Goal: Task Accomplishment & Management: Use online tool/utility

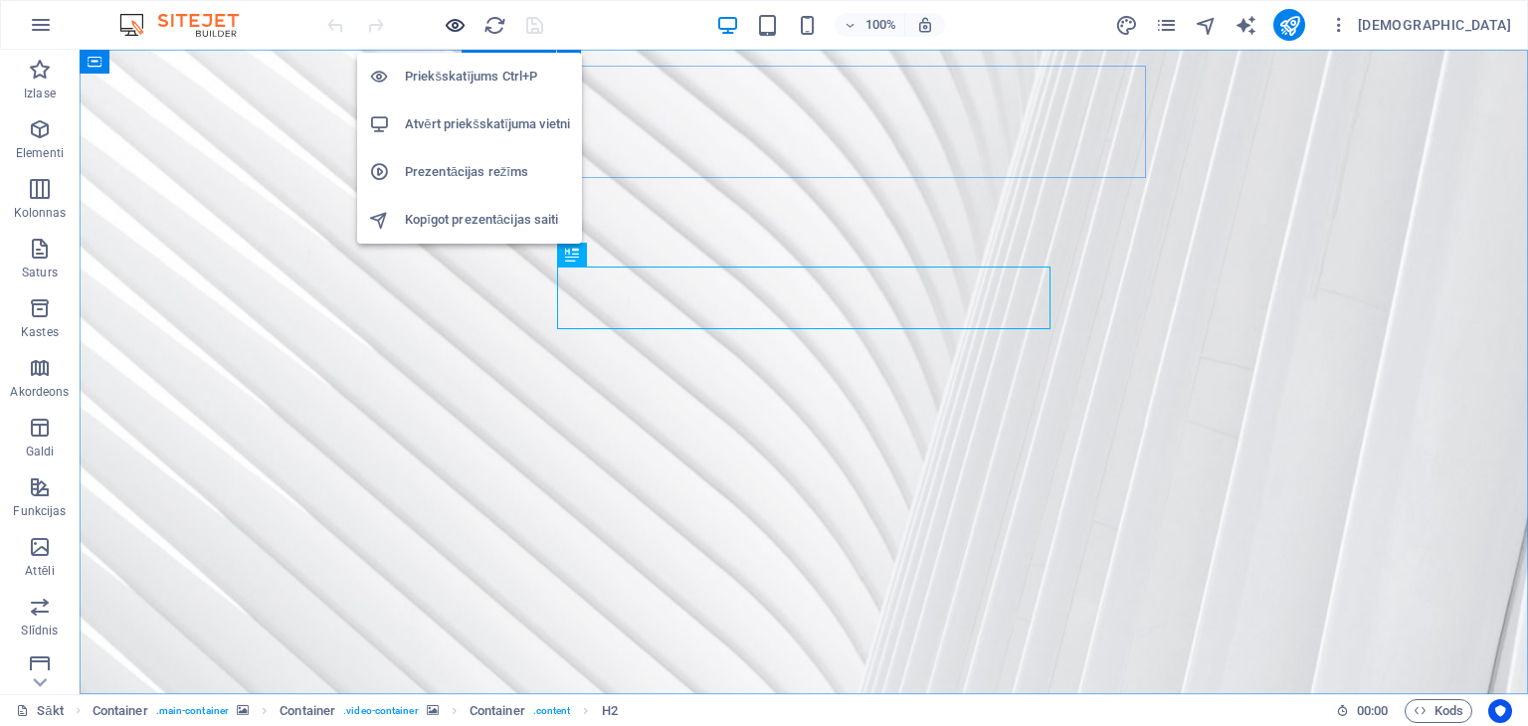
click at [454, 29] on icon "button" at bounding box center [455, 25] width 23 height 23
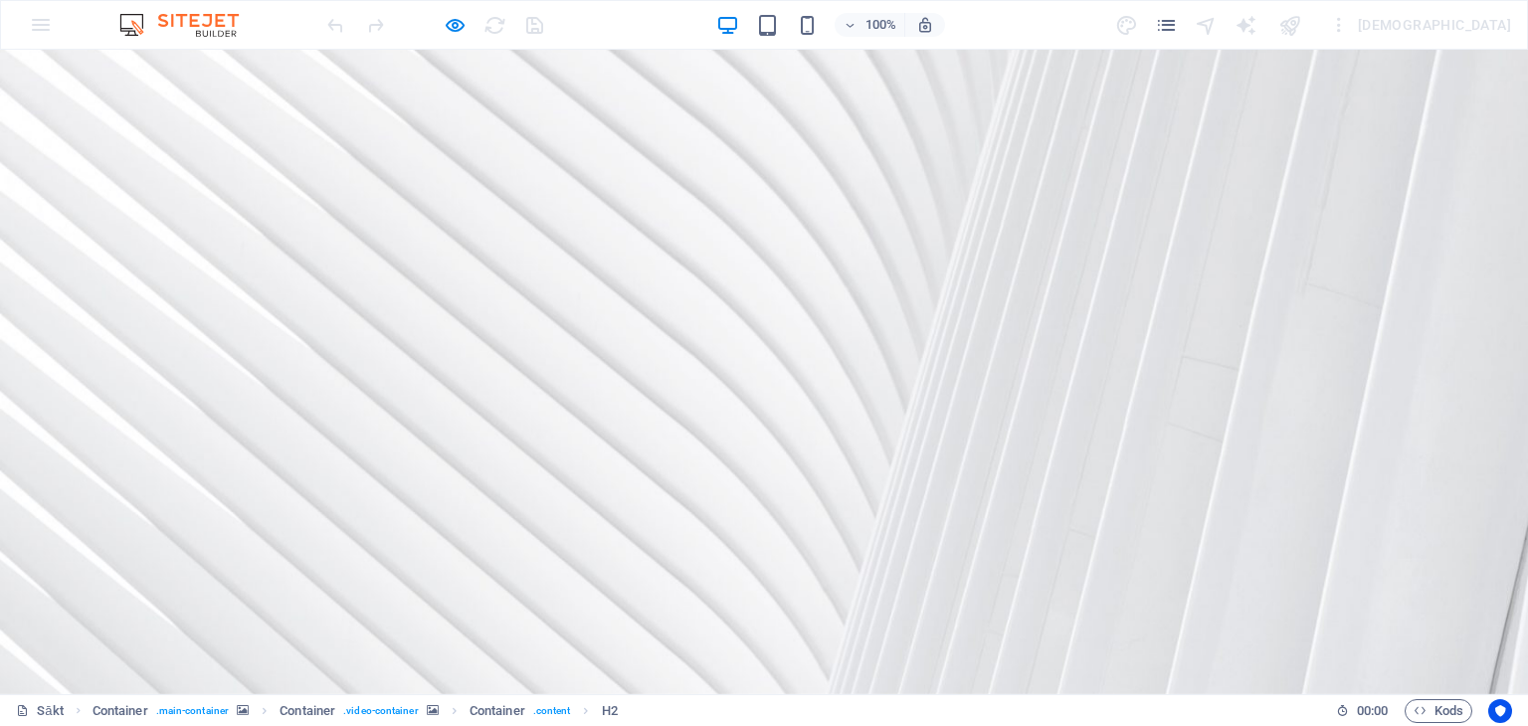
drag, startPoint x: 36, startPoint y: 52, endPoint x: 202, endPoint y: 302, distance: 300.8
click at [202, 302] on div at bounding box center [764, 372] width 1528 height 645
drag, startPoint x: 527, startPoint y: 419, endPoint x: 390, endPoint y: 269, distance: 203.5
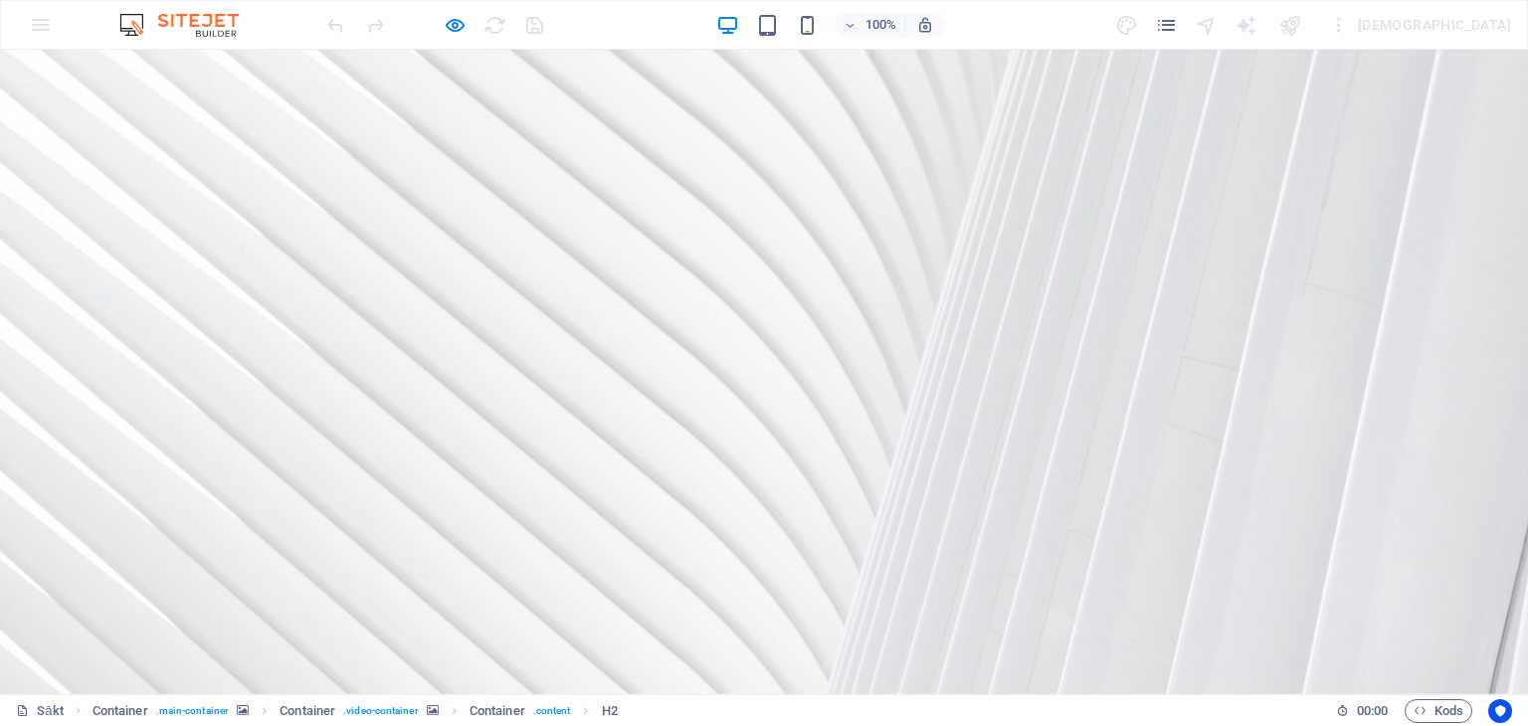
click at [362, 134] on div at bounding box center [764, 372] width 1528 height 645
click at [46, 26] on div "100% Vairāk" at bounding box center [764, 25] width 1526 height 48
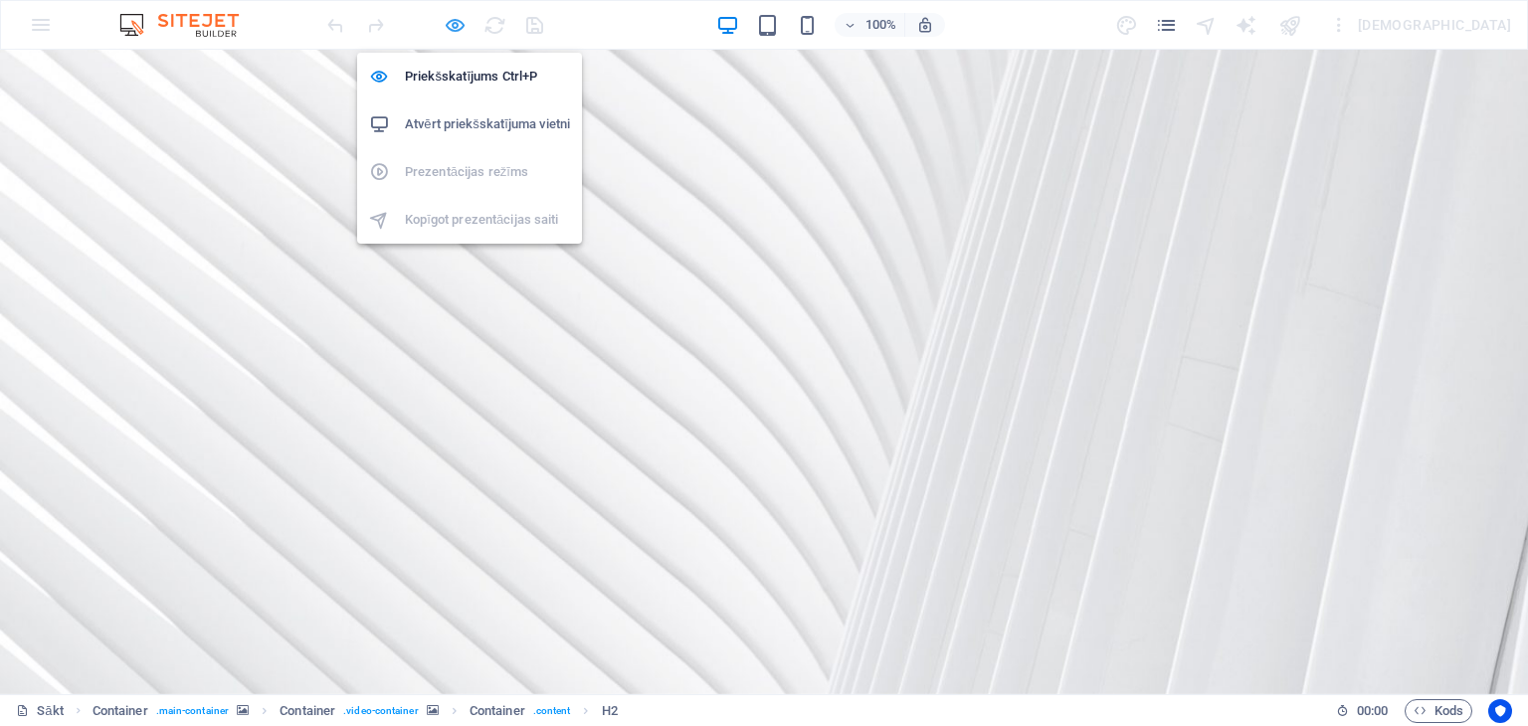
click at [452, 21] on icon "button" at bounding box center [455, 25] width 23 height 23
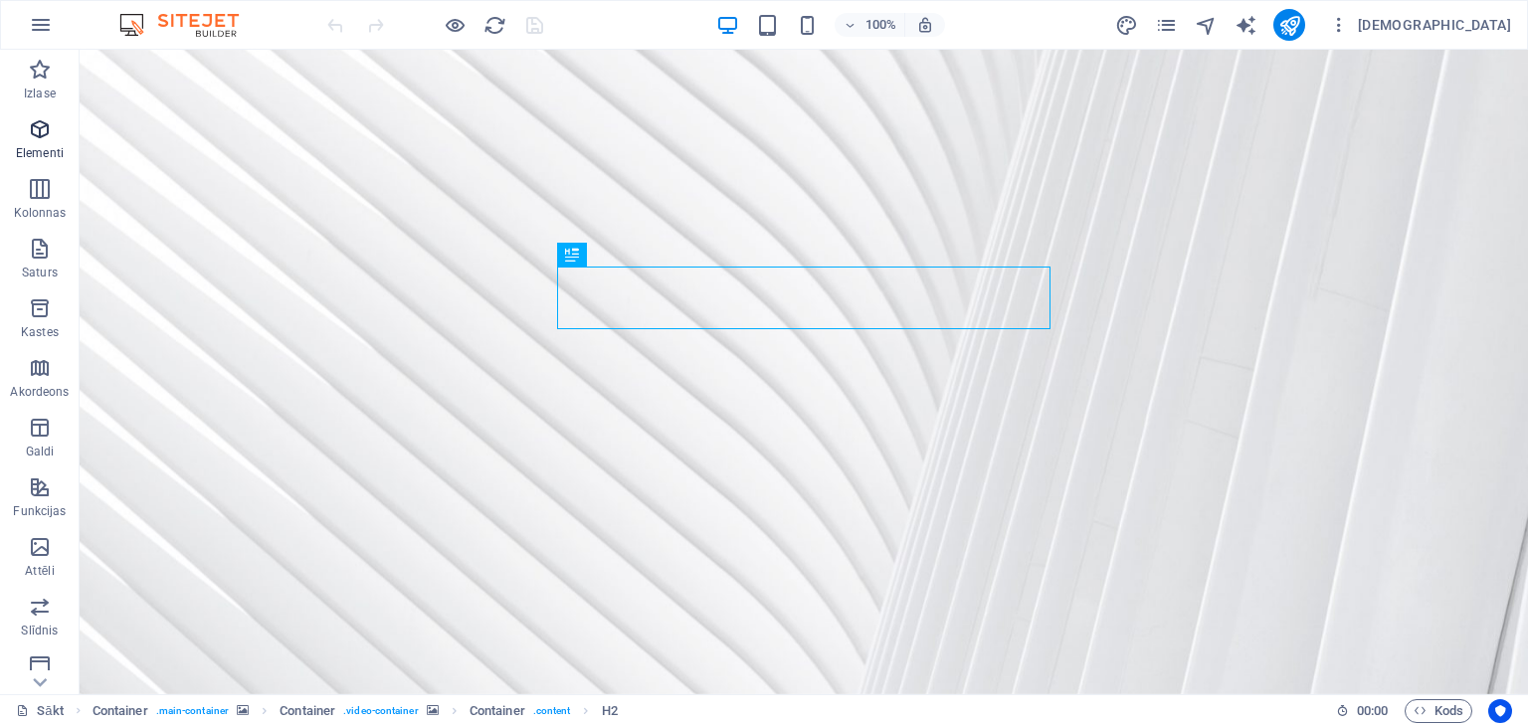
click at [44, 138] on icon "button" at bounding box center [40, 129] width 24 height 24
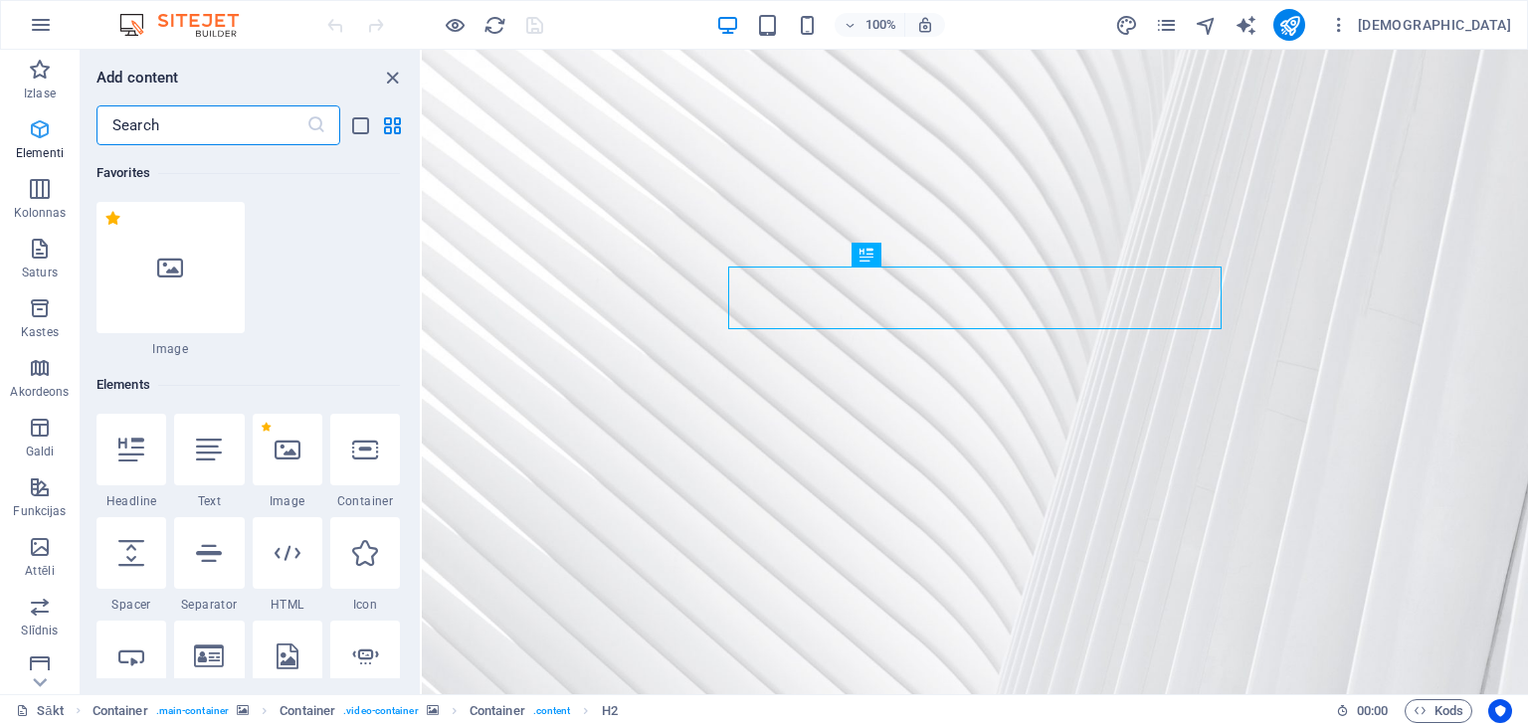
scroll to position [211, 0]
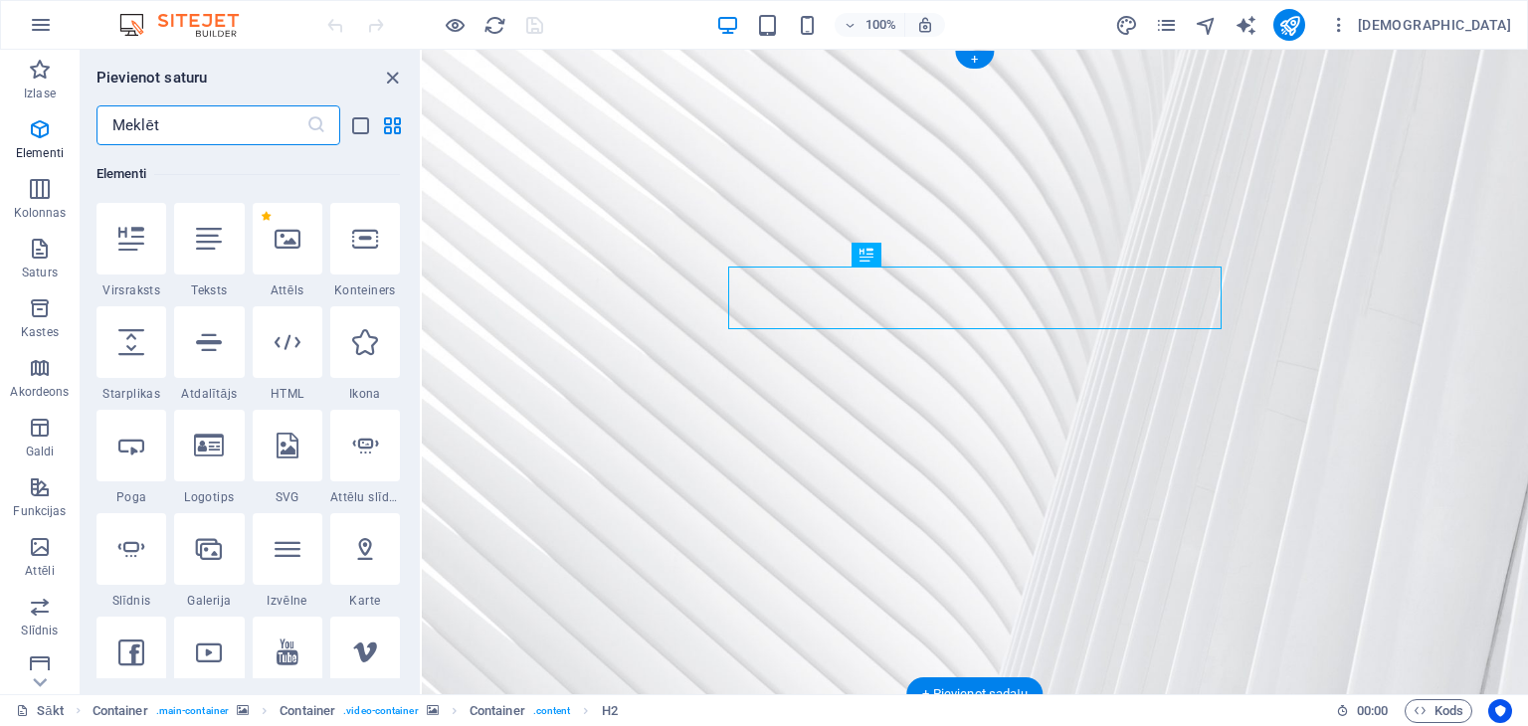
click at [495, 158] on figure at bounding box center [975, 372] width 1106 height 645
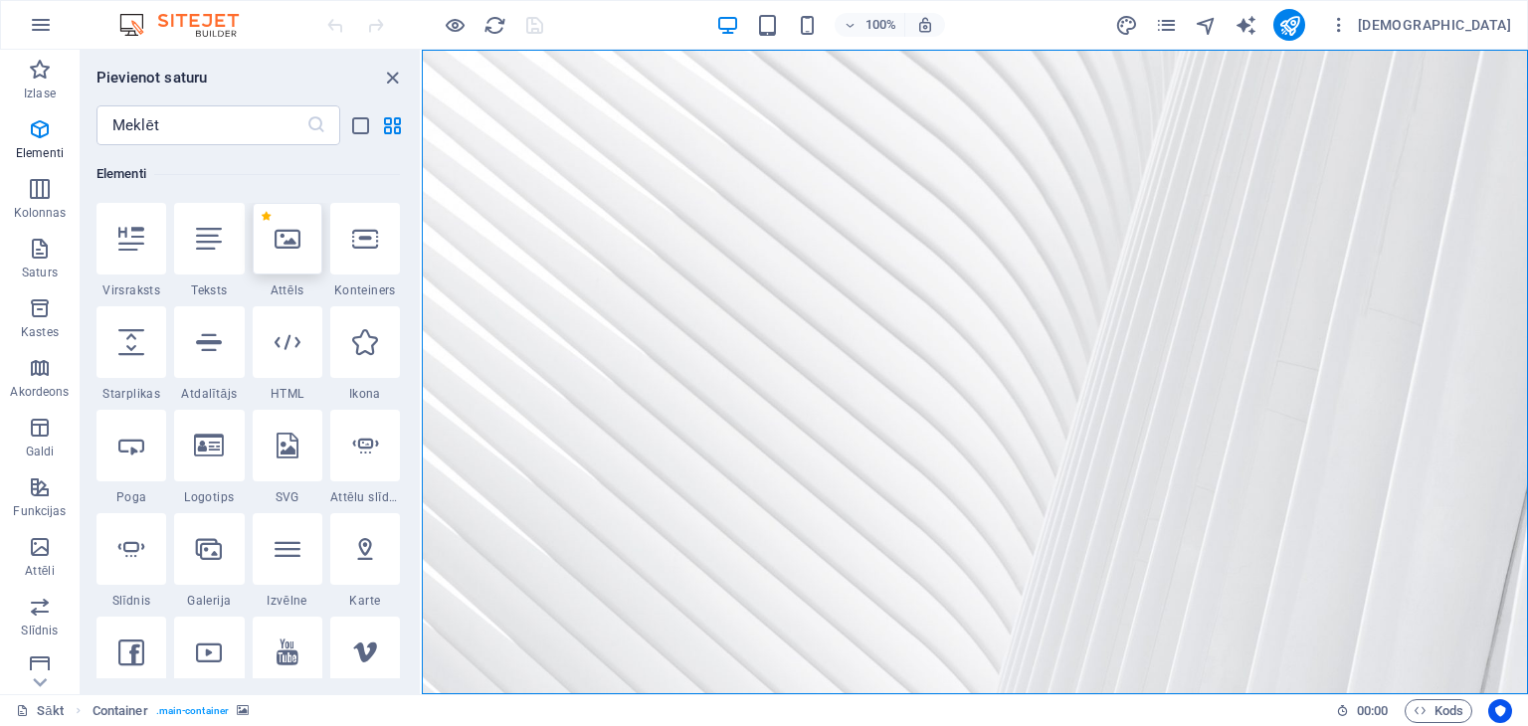
click at [284, 244] on icon at bounding box center [288, 239] width 26 height 26
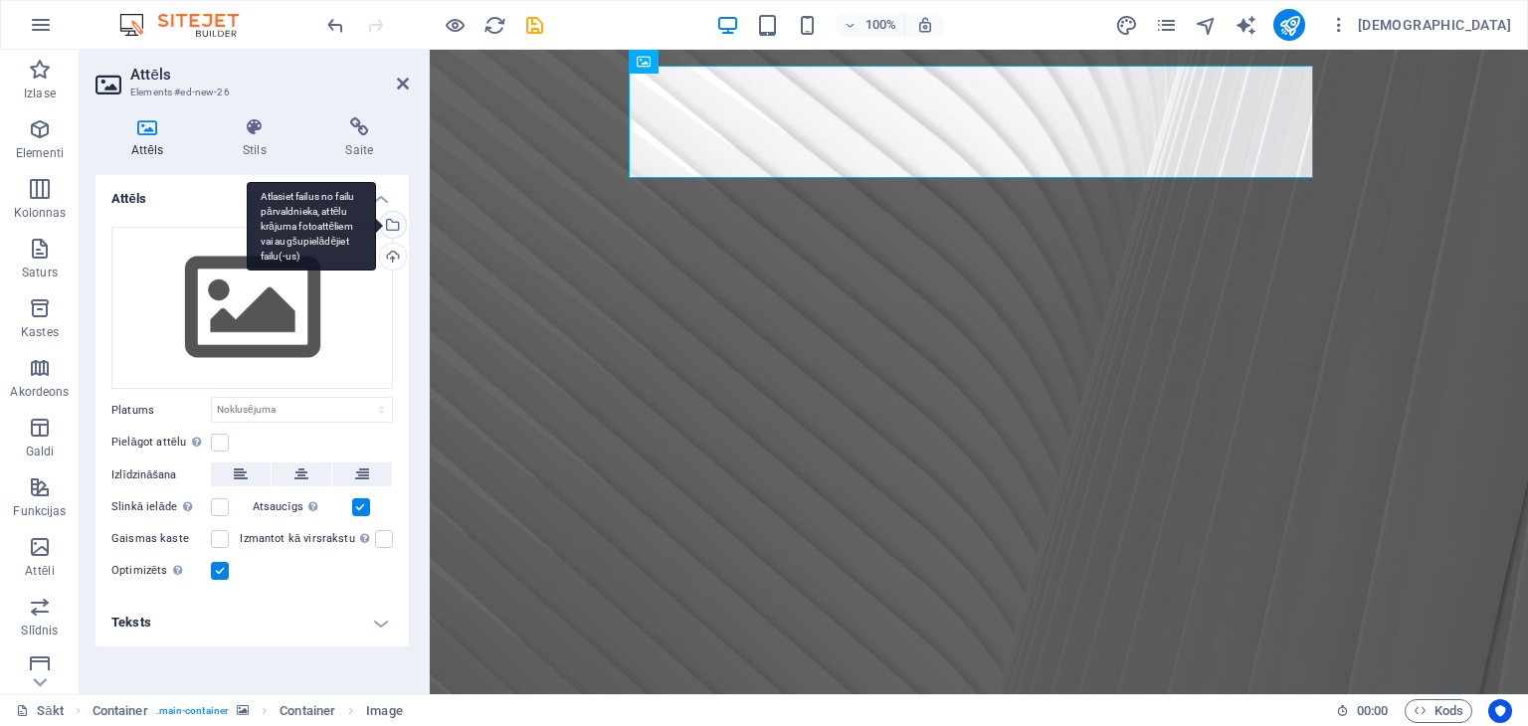
click at [392, 219] on div "Atlasiet failus no failu pārvaldnieka, attēlu krājuma fotoattēliem vai augšupie…" at bounding box center [391, 227] width 30 height 30
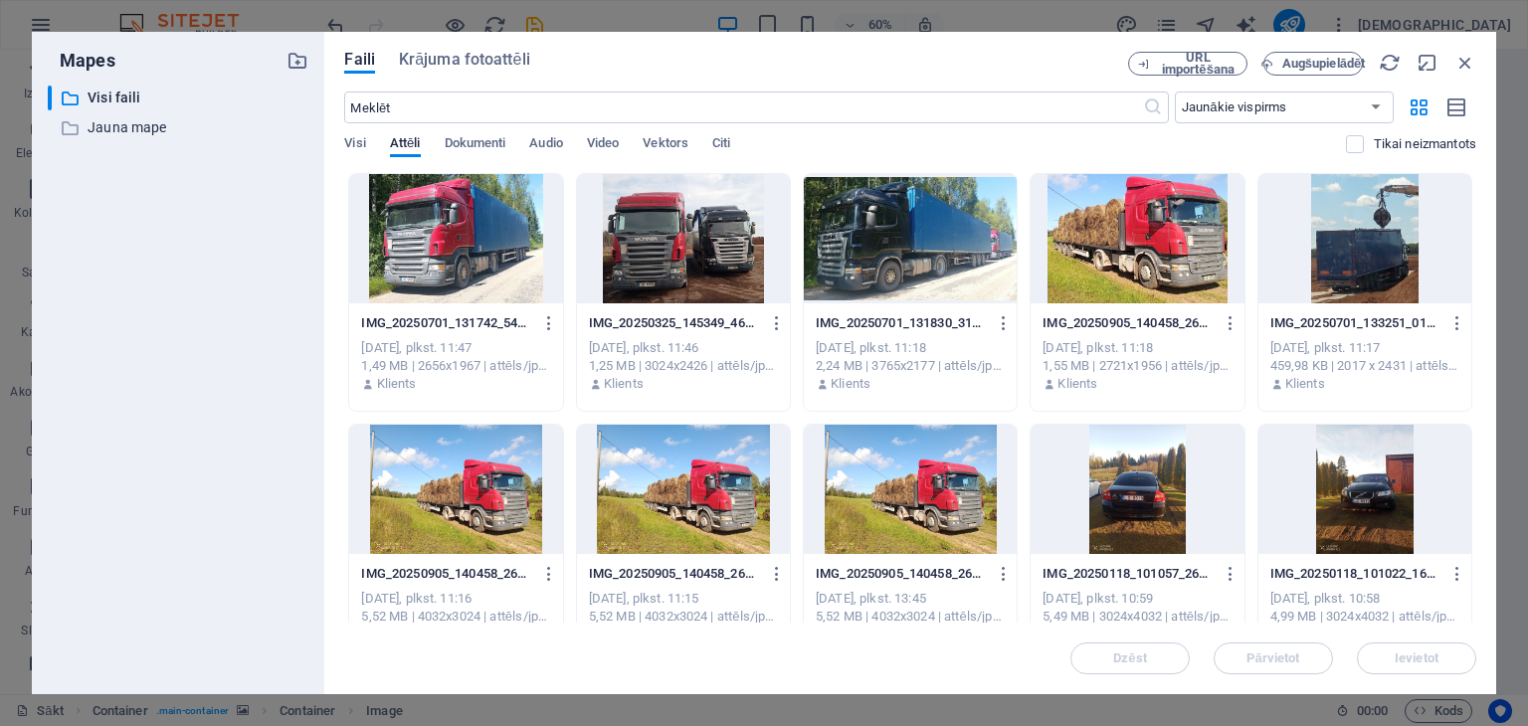
click at [903, 251] on div at bounding box center [910, 238] width 213 height 129
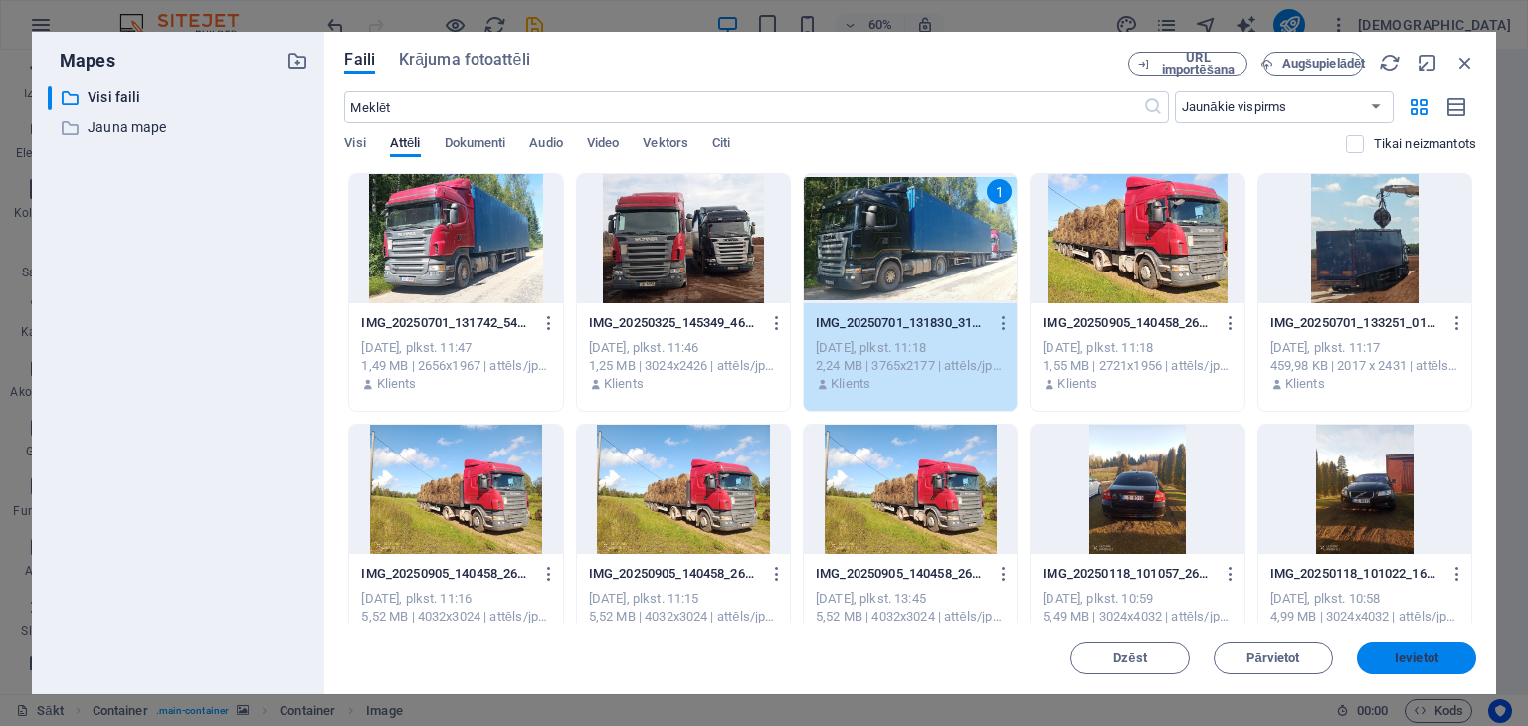
click at [1417, 662] on font "Ievietot" at bounding box center [1417, 658] width 44 height 15
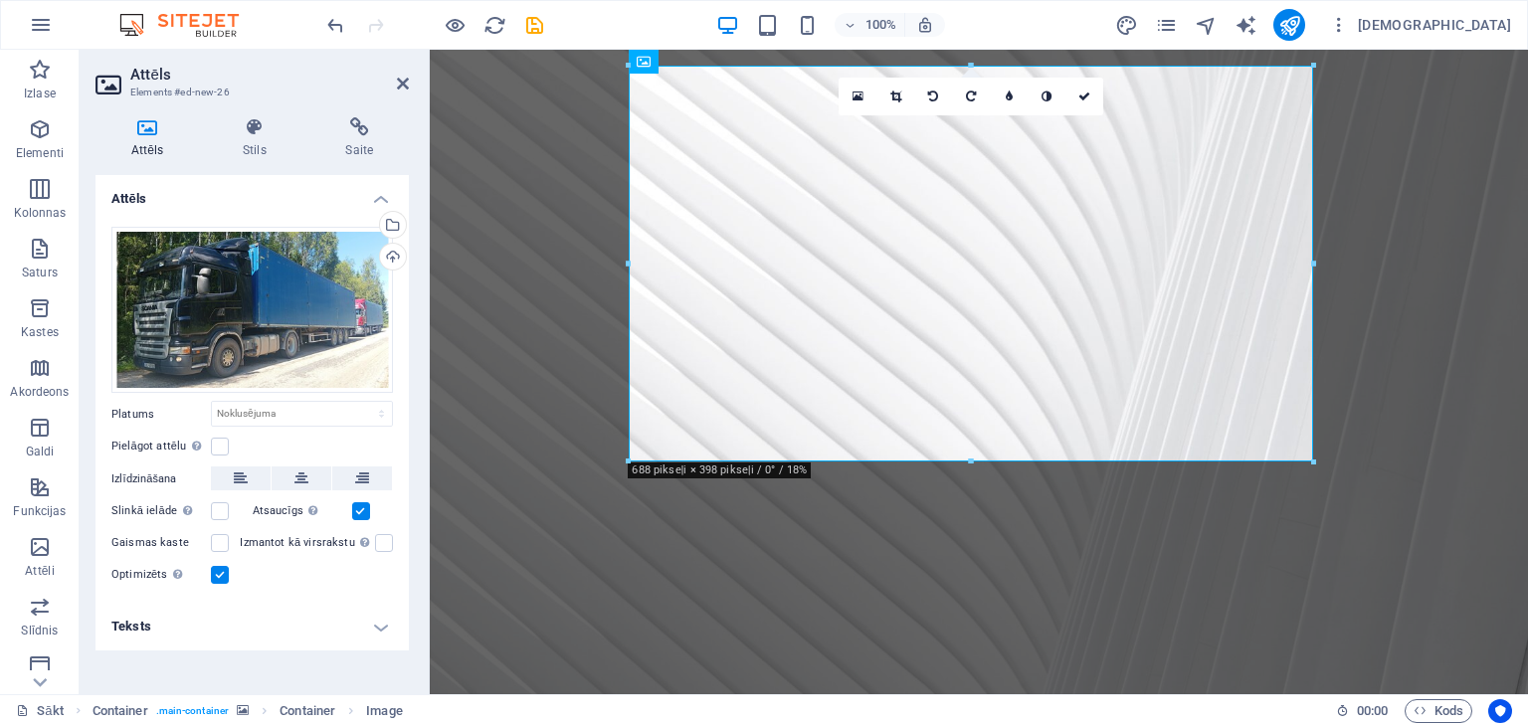
click at [1398, 546] on figure at bounding box center [979, 529] width 1099 height 959
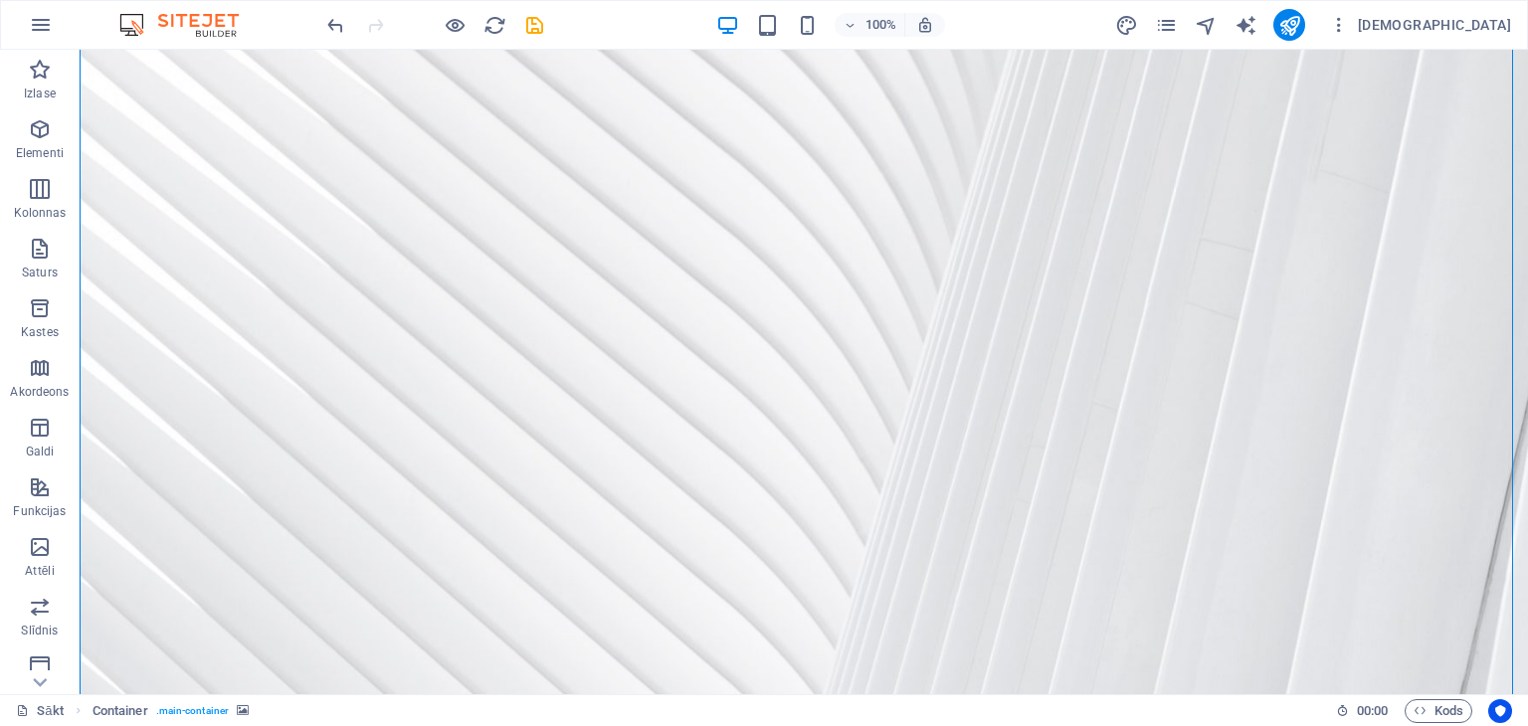
scroll to position [285, 0]
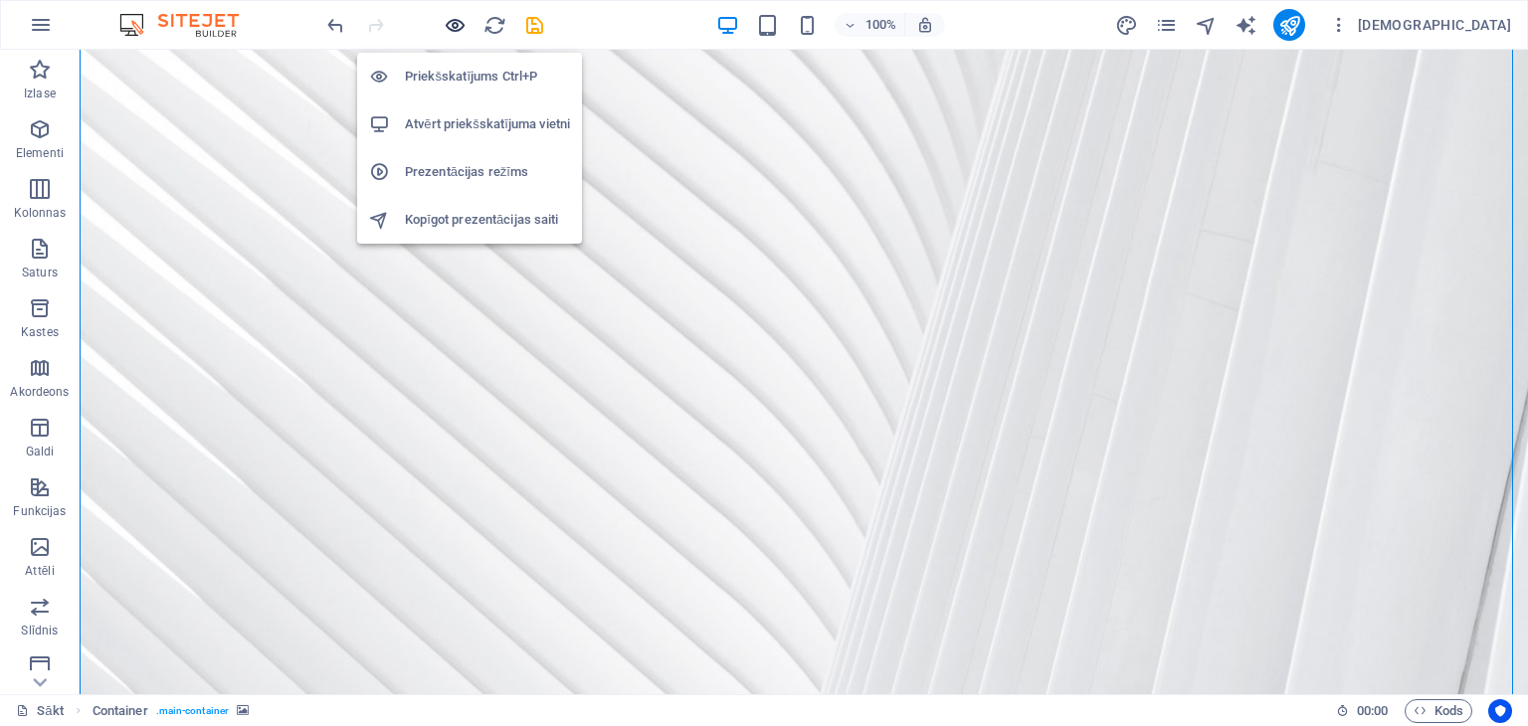
click at [452, 25] on icon "button" at bounding box center [455, 25] width 23 height 23
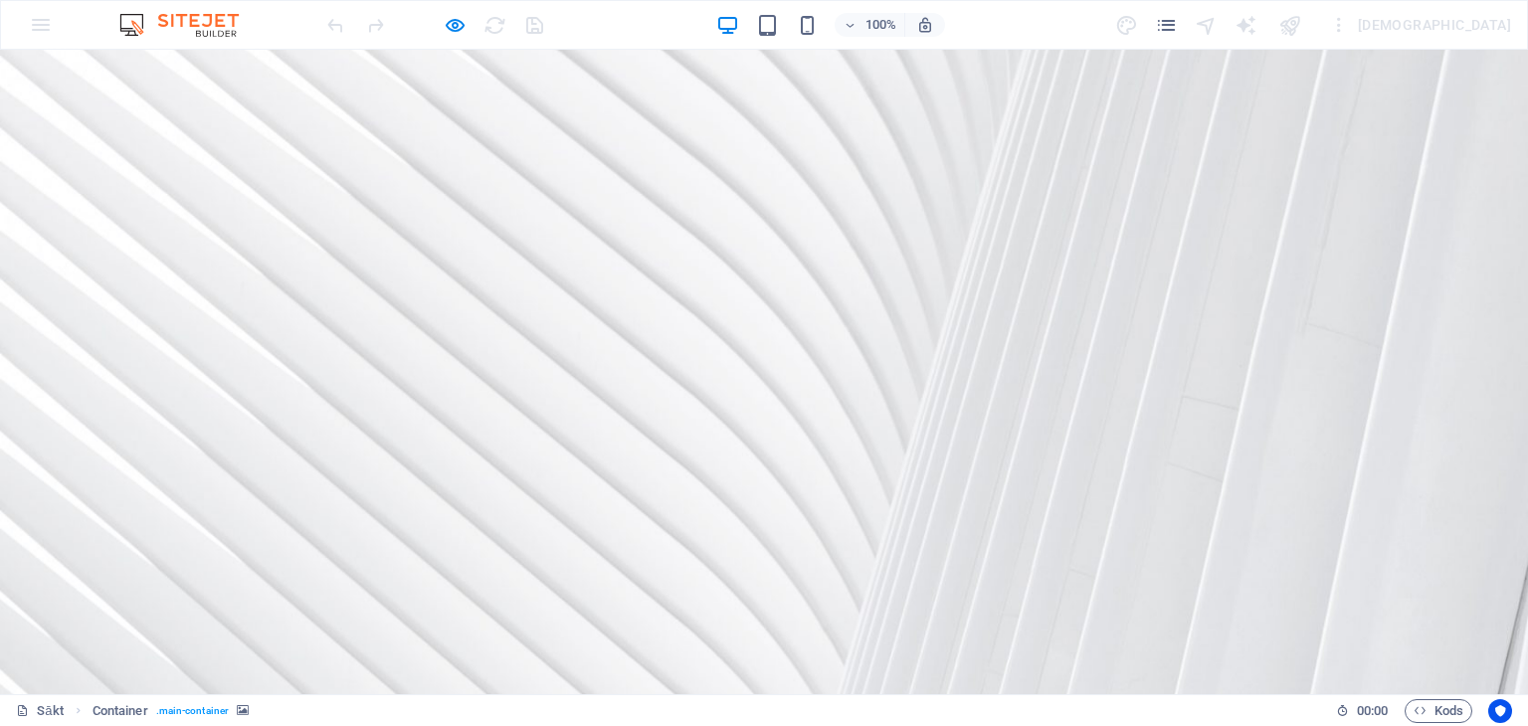
scroll to position [0, 0]
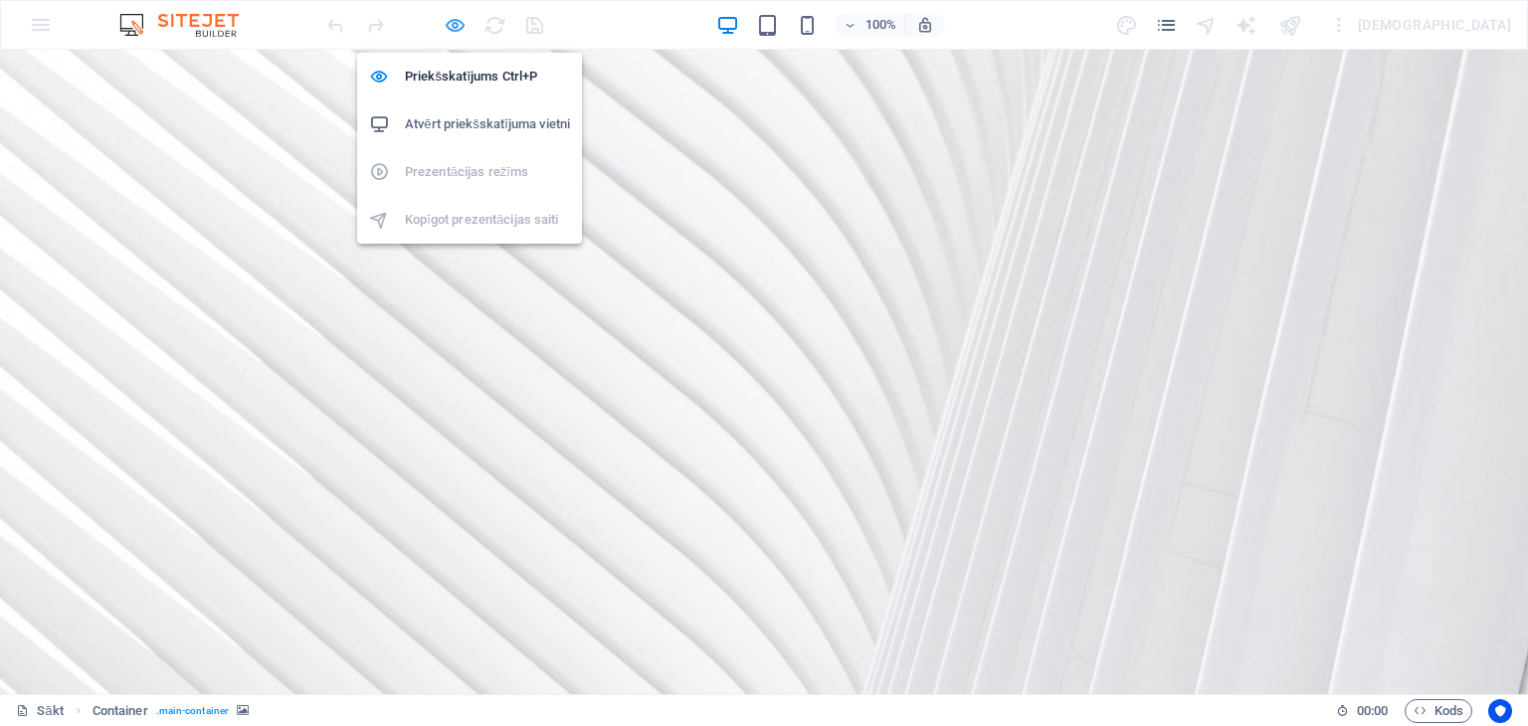
click at [454, 24] on icon "button" at bounding box center [455, 25] width 23 height 23
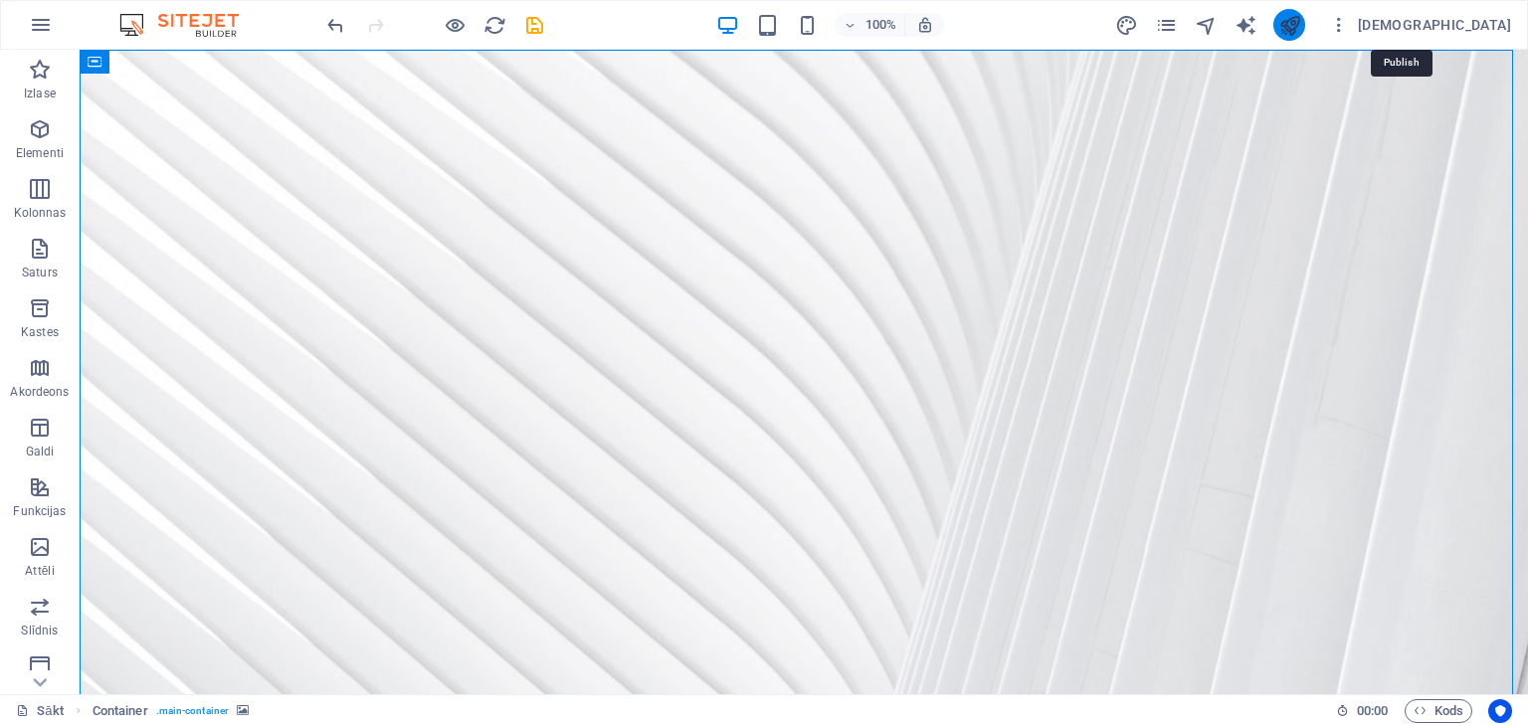
click at [1301, 25] on icon "publicēt" at bounding box center [1290, 25] width 23 height 23
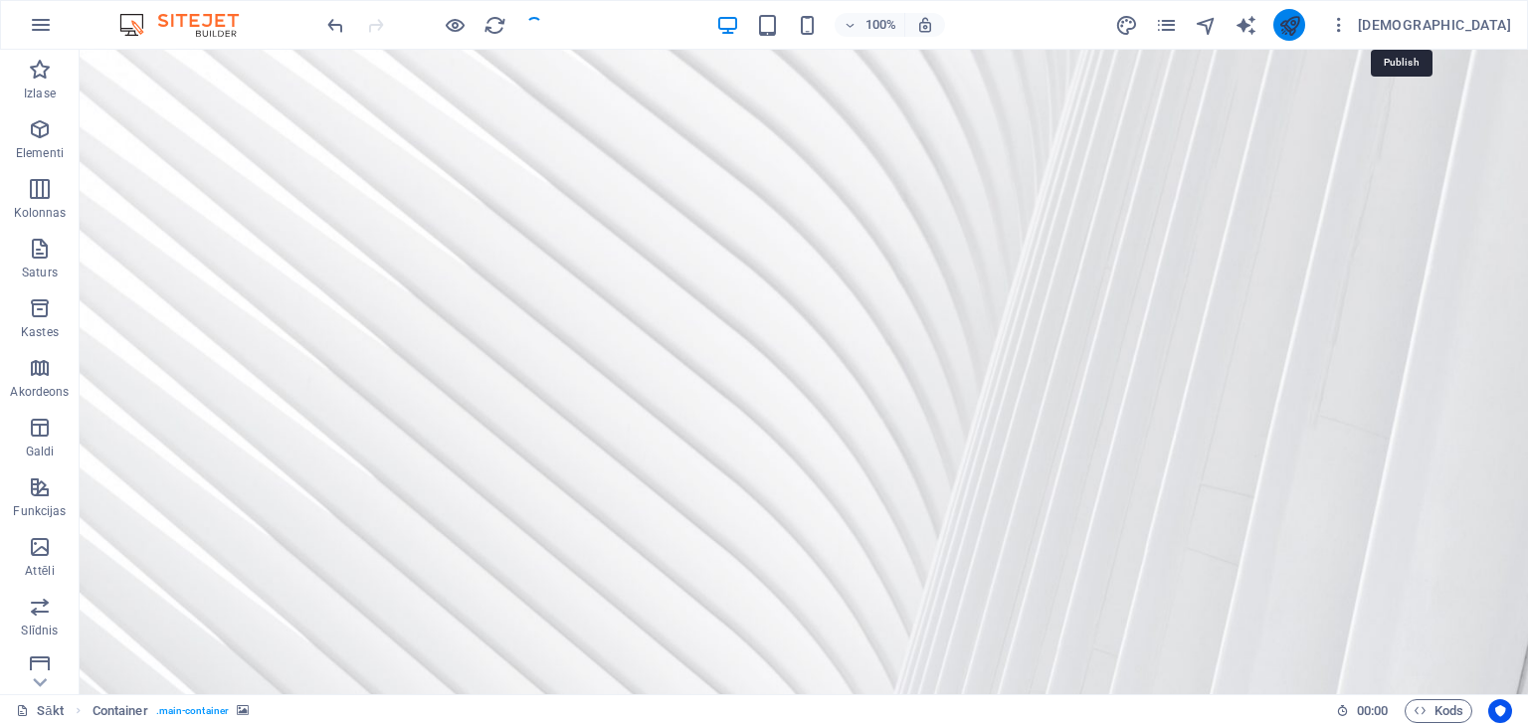
checkbox input "false"
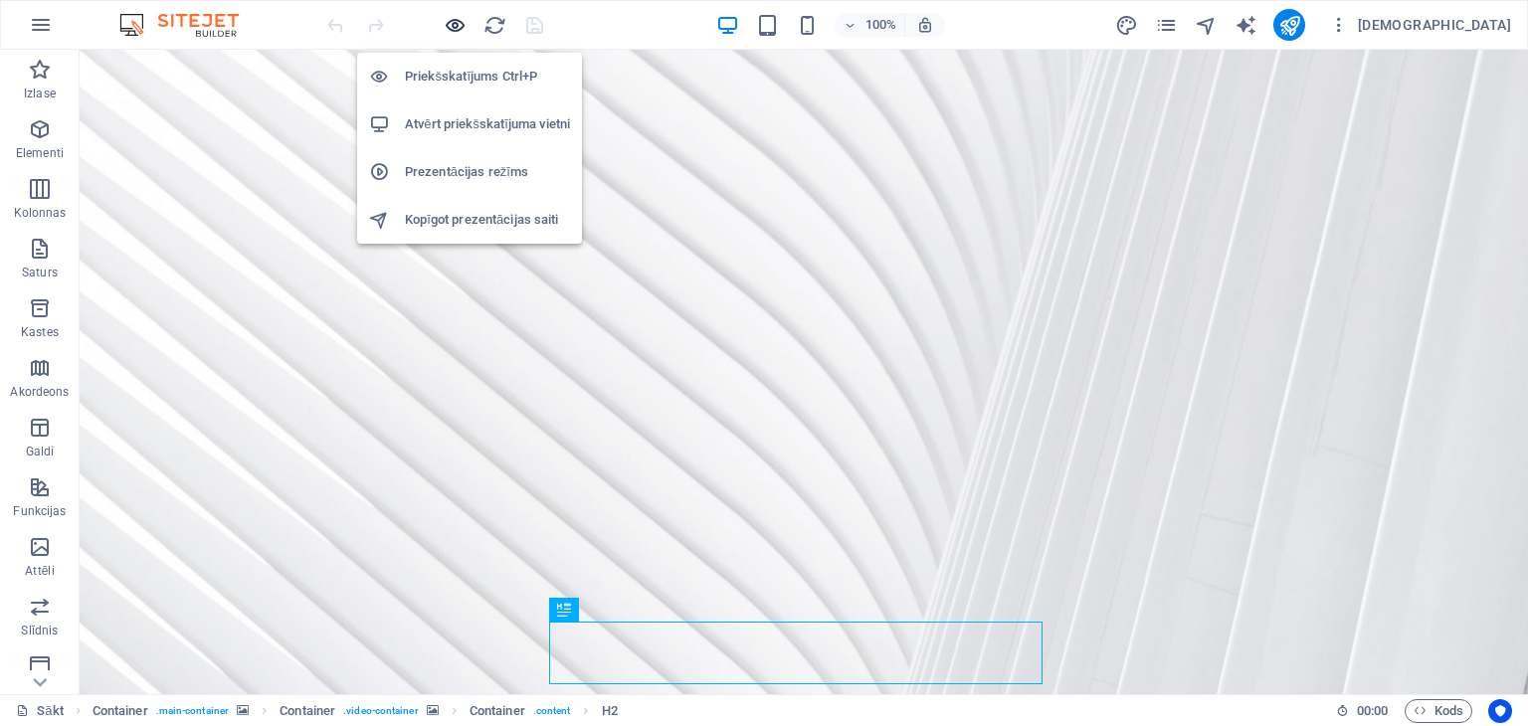
click at [454, 23] on icon "button" at bounding box center [455, 25] width 23 height 23
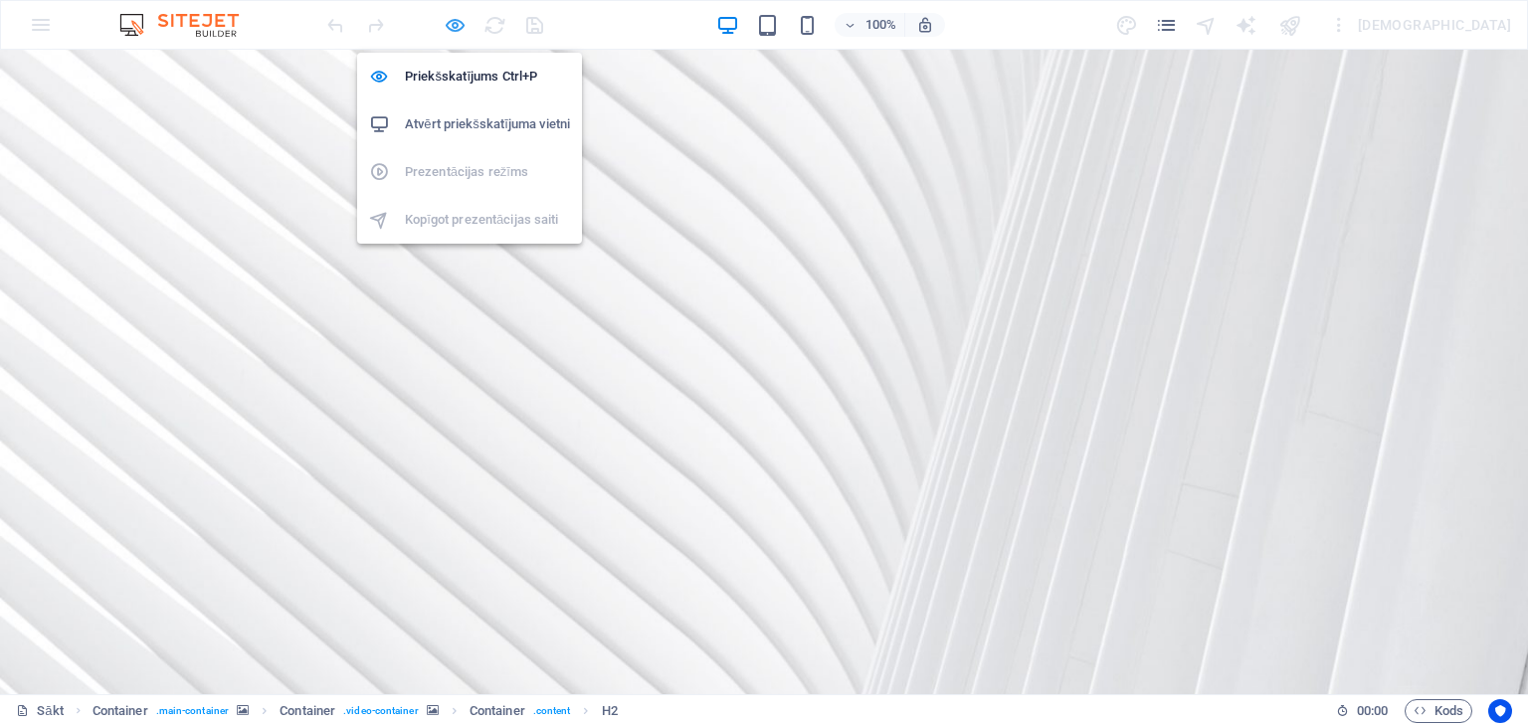
click at [449, 20] on icon "button" at bounding box center [455, 25] width 23 height 23
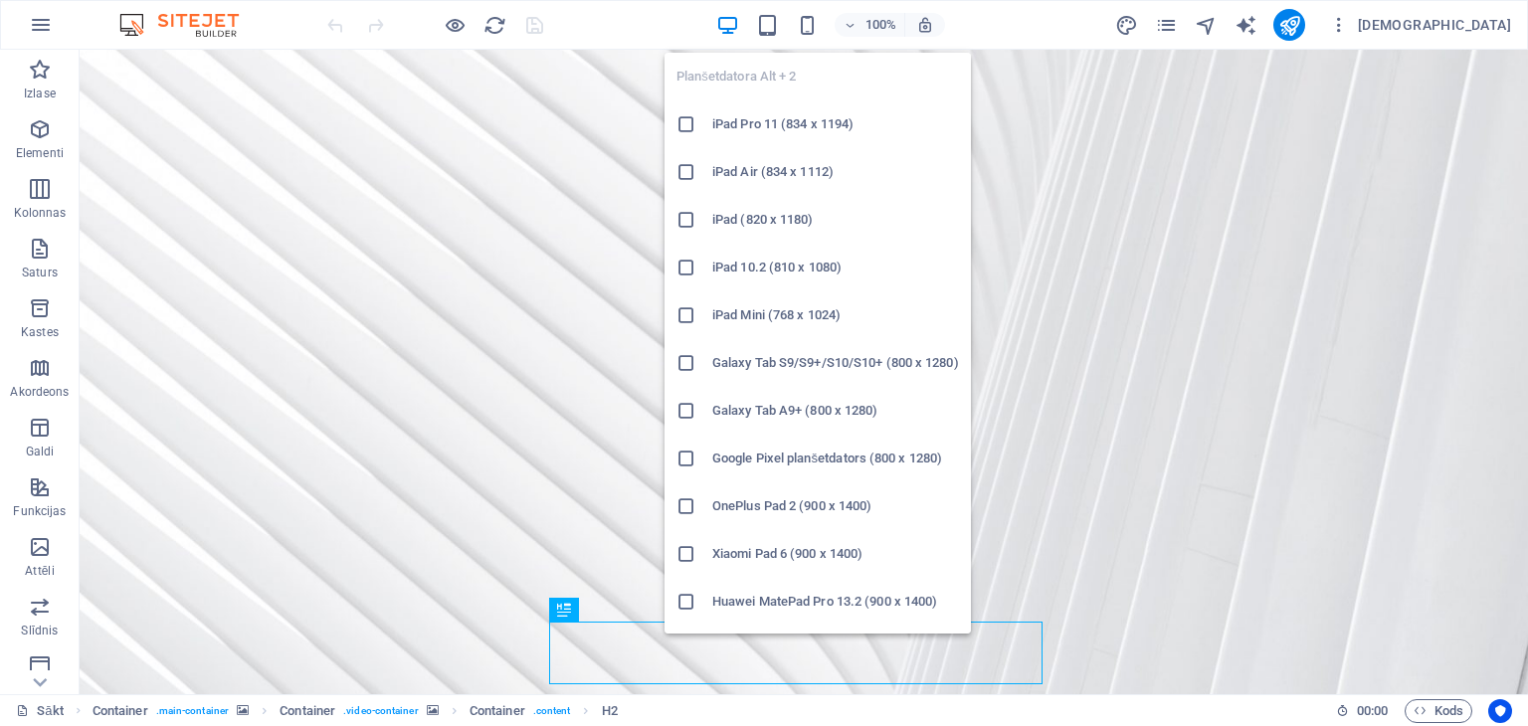
click at [685, 122] on icon at bounding box center [687, 124] width 20 height 20
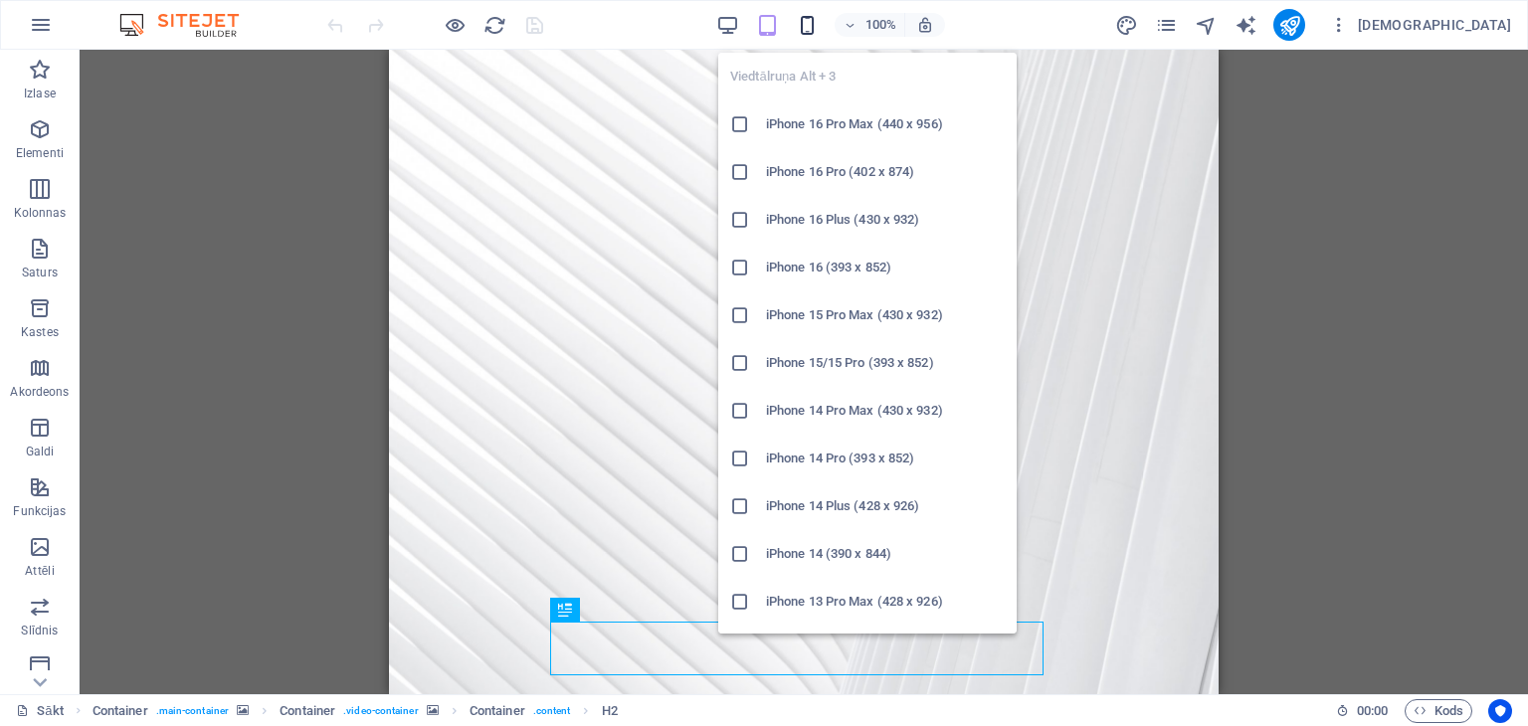
click at [819, 26] on icon "button" at bounding box center [807, 25] width 23 height 23
click at [737, 120] on icon at bounding box center [740, 124] width 20 height 20
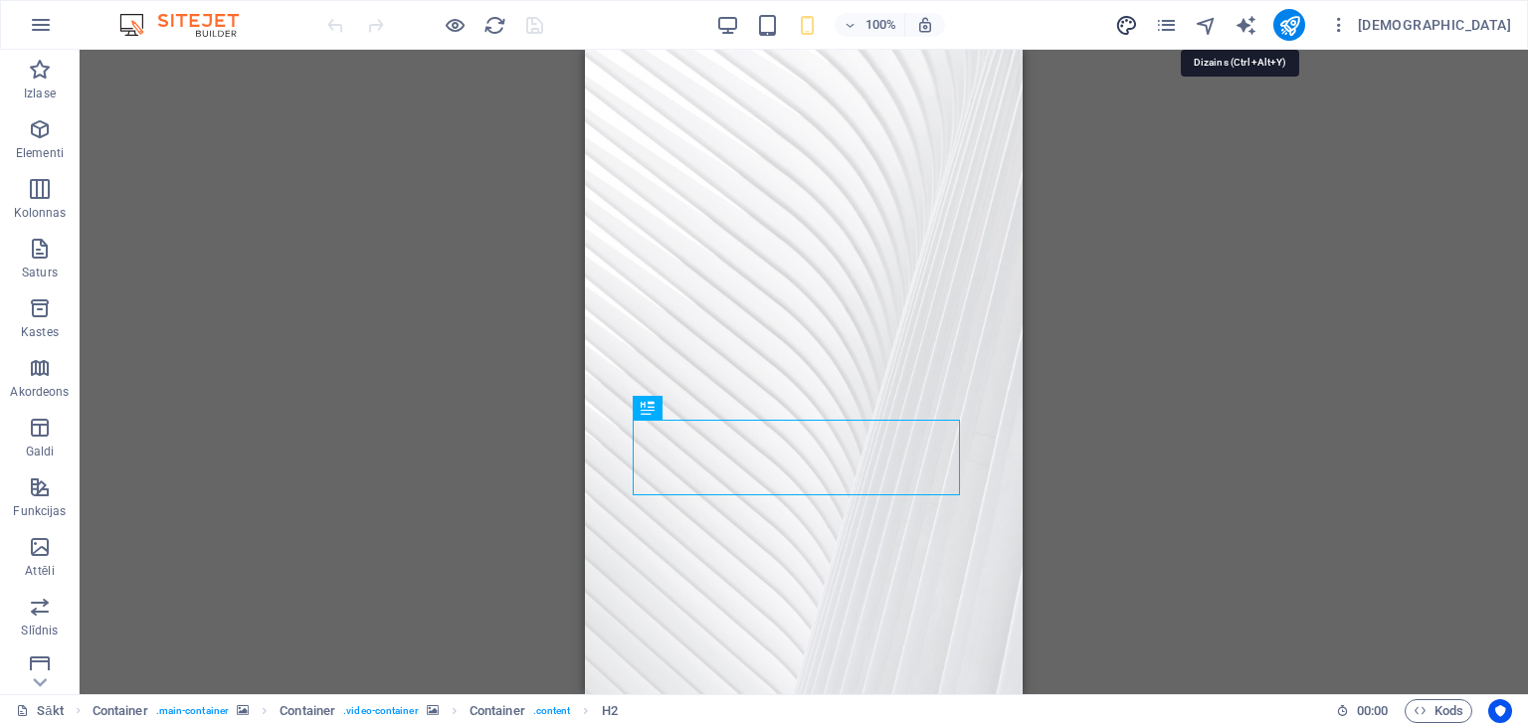
click at [1138, 29] on icon "dizains" at bounding box center [1126, 25] width 23 height 23
select select "rem"
select select "300"
select select "px"
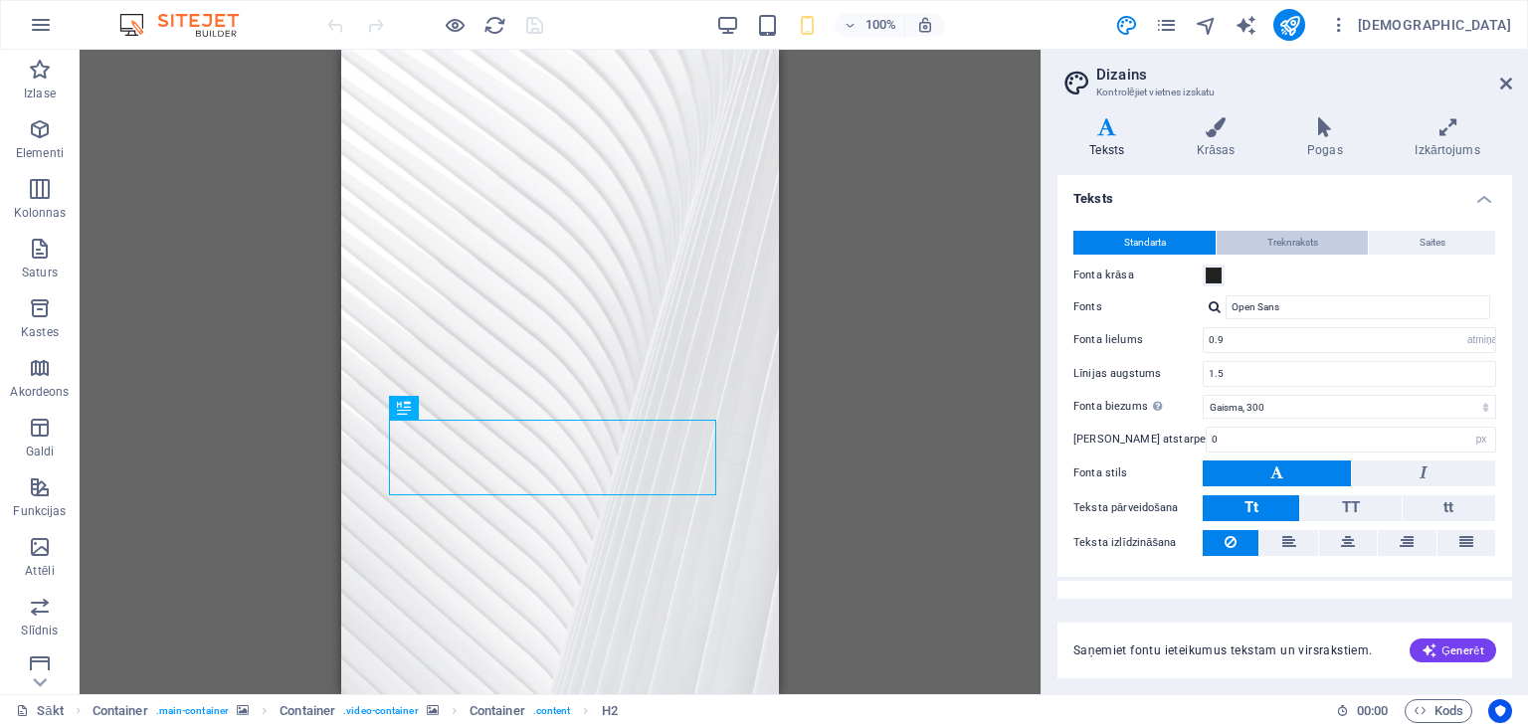
click at [1262, 238] on button "Treknraksts" at bounding box center [1292, 243] width 151 height 24
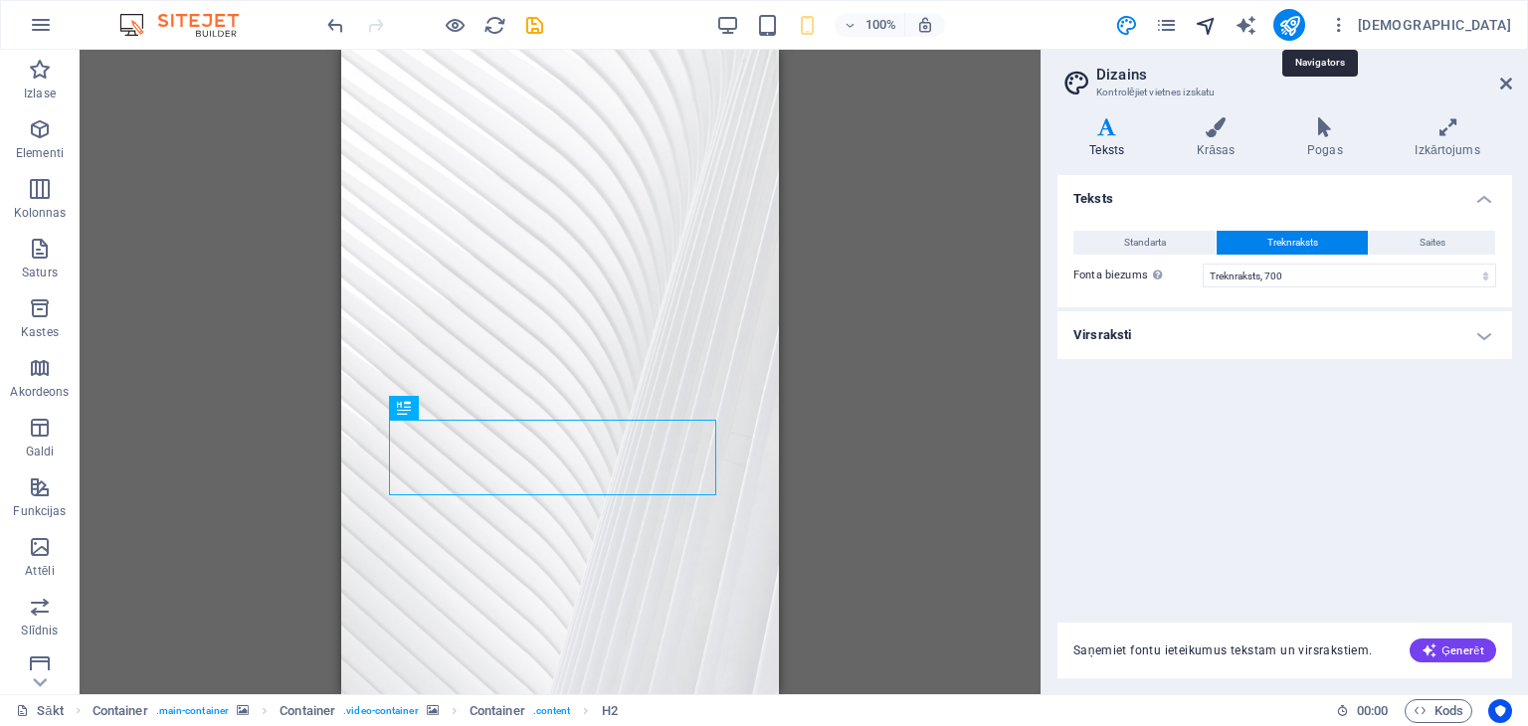
click at [1218, 28] on icon "navigators" at bounding box center [1206, 25] width 23 height 23
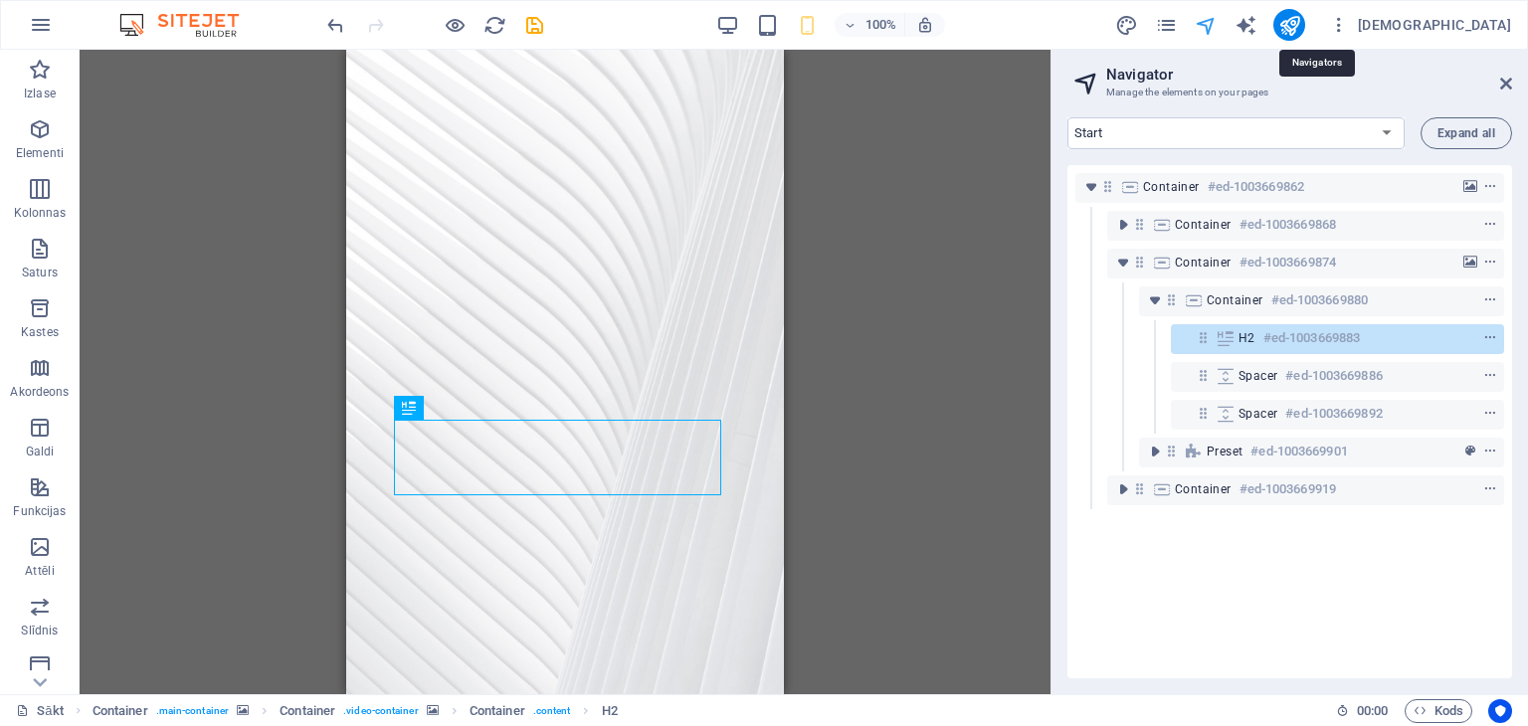
click at [1218, 28] on icon "navigators" at bounding box center [1206, 25] width 23 height 23
click at [1258, 26] on icon "teksta_ģenerators" at bounding box center [1246, 25] width 23 height 23
select select "English"
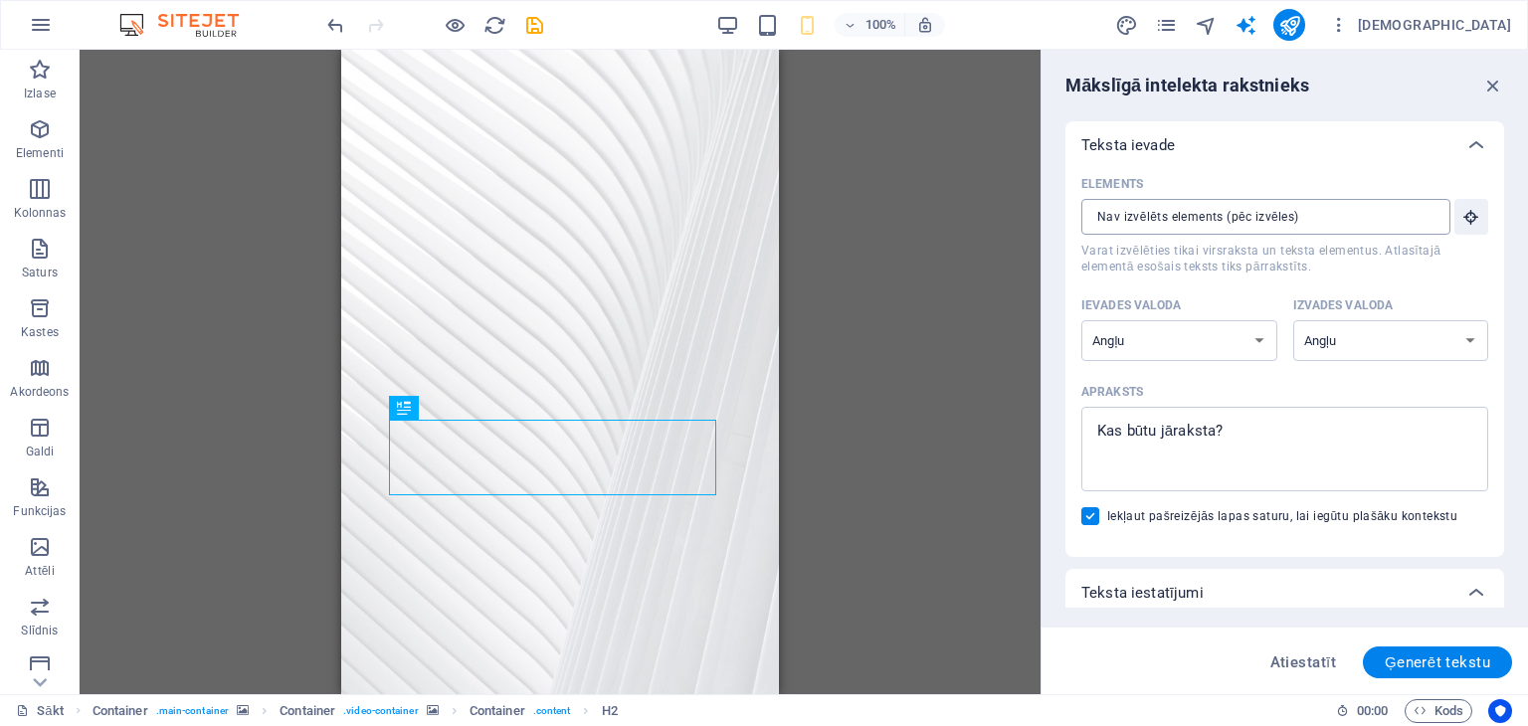
click at [1433, 216] on div "​" at bounding box center [1266, 217] width 369 height 36
click at [1433, 216] on input "Elements ​ Varat izvēlēties tikai virsraksta un teksta elementus. Atlasītajā el…" at bounding box center [1259, 217] width 355 height 36
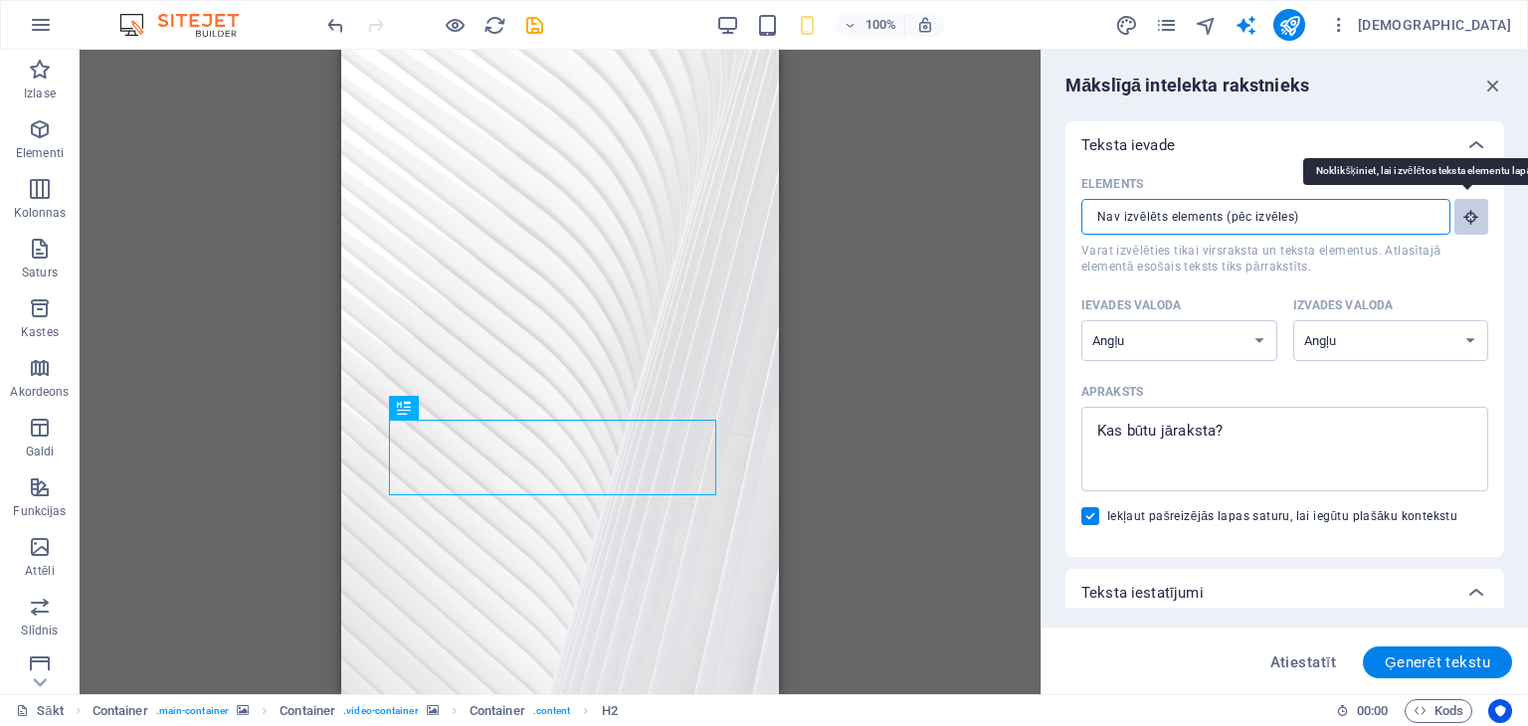
click at [1463, 220] on icon "button" at bounding box center [1472, 217] width 18 height 18
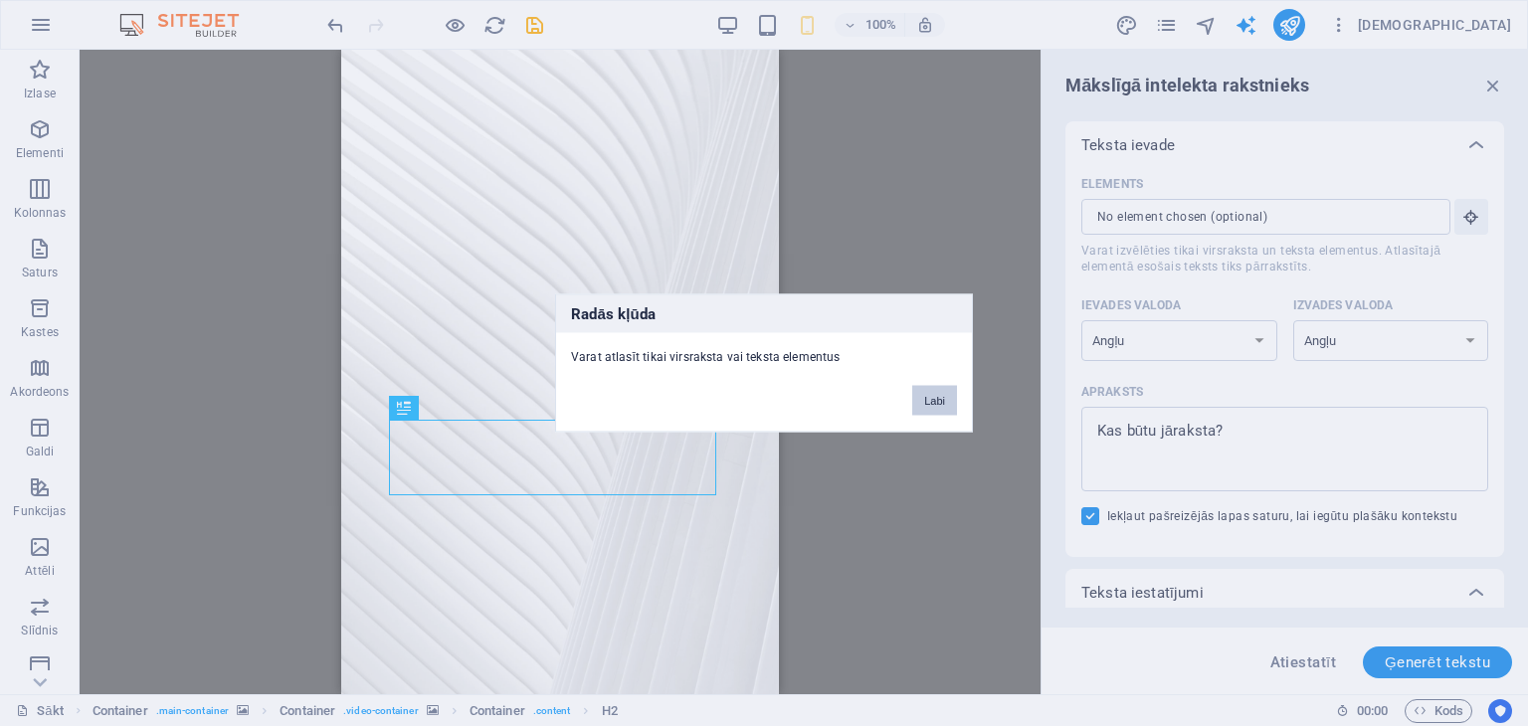
click at [930, 395] on font "Labi" at bounding box center [934, 401] width 21 height 12
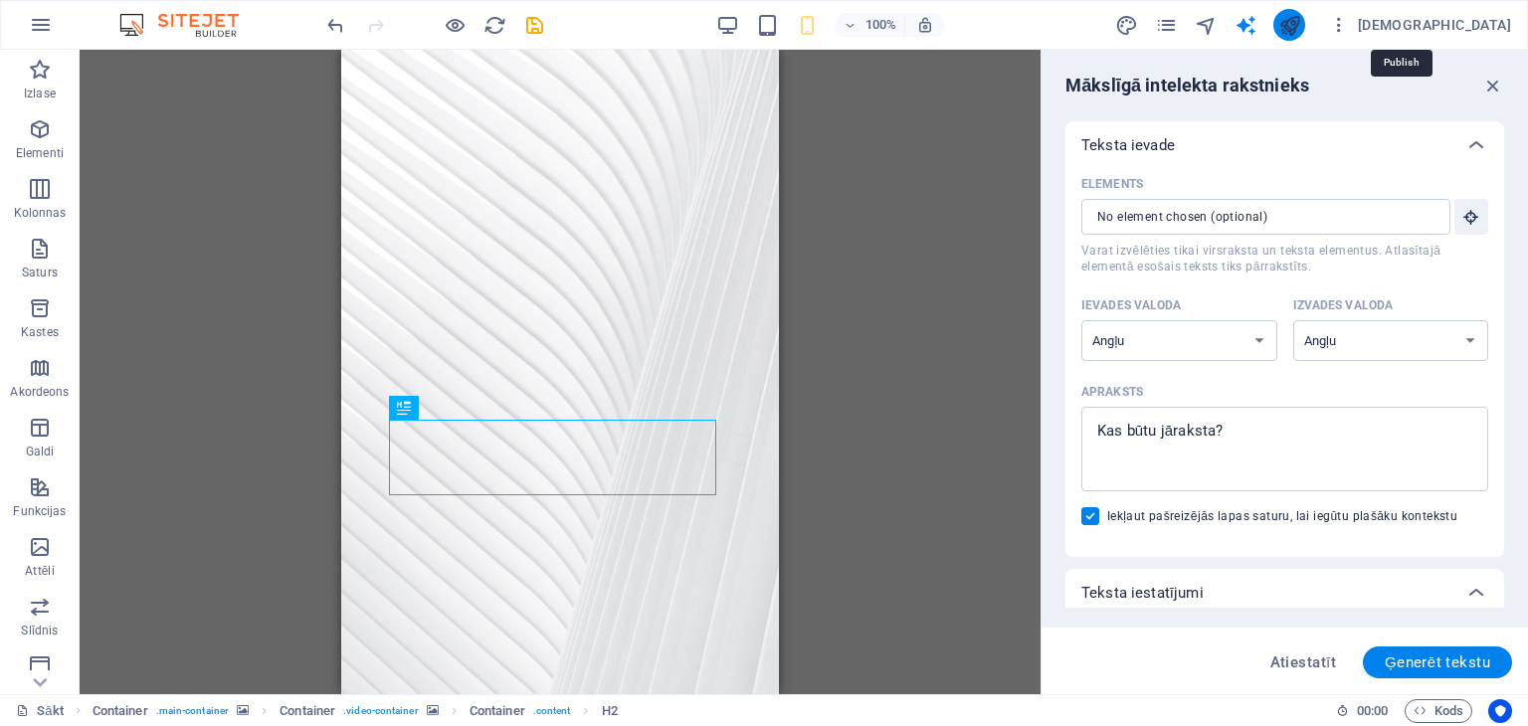
click at [1301, 25] on icon "publicēt" at bounding box center [1290, 25] width 23 height 23
checkbox input "false"
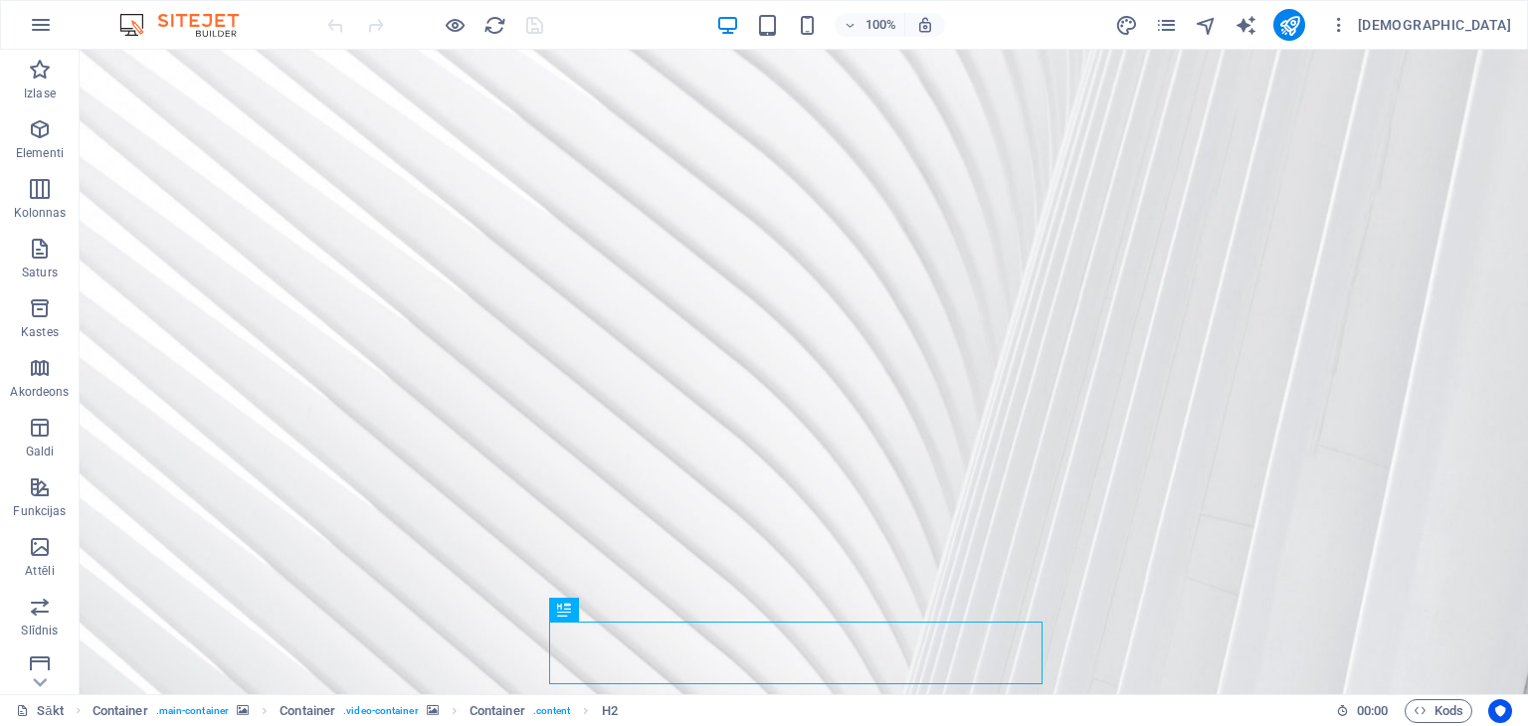
drag, startPoint x: 1520, startPoint y: 138, endPoint x: 1593, endPoint y: 73, distance: 97.9
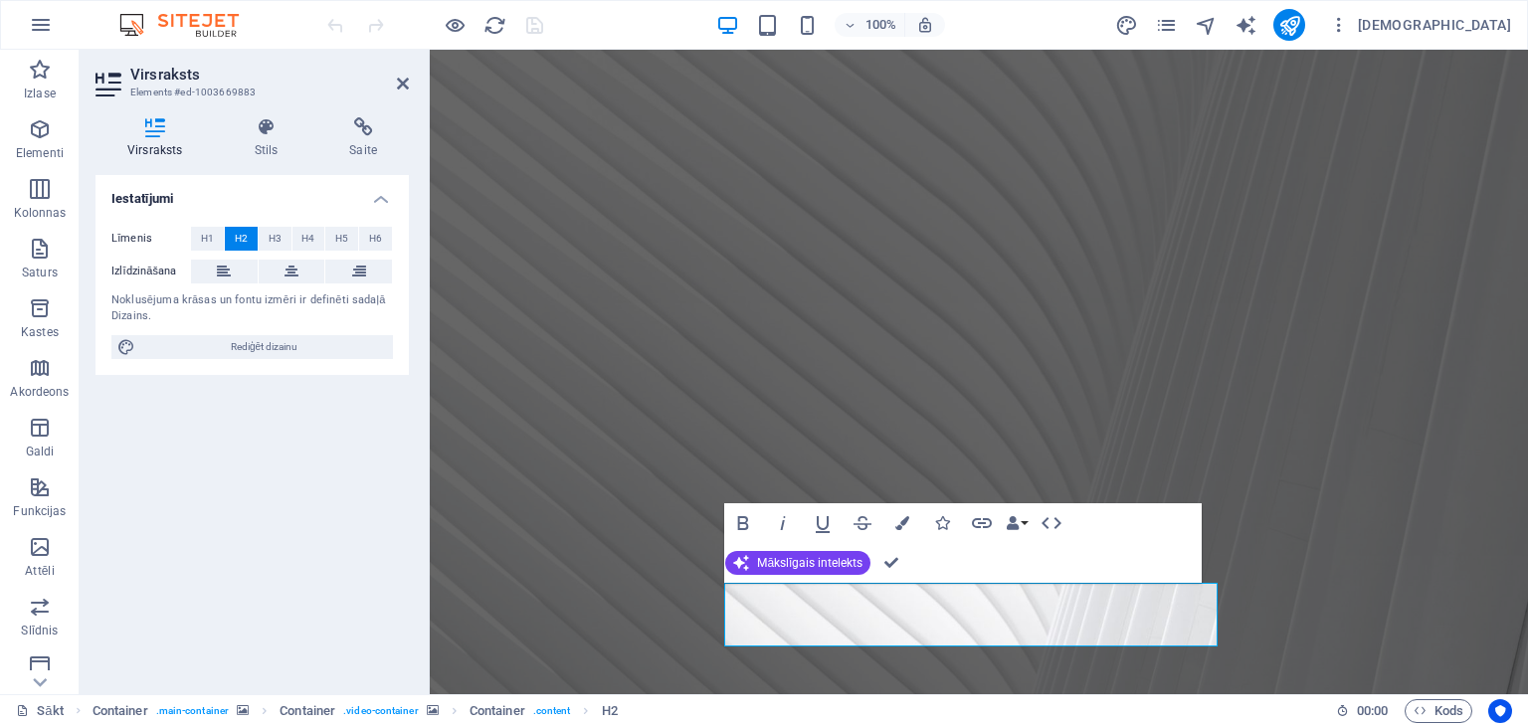
click at [411, 85] on aside "Virsraksts Elements #ed-1003669883 Virsraksts Stils Saite Iestatījumi Līmenis H…" at bounding box center [255, 372] width 350 height 645
click at [406, 85] on icon at bounding box center [403, 84] width 12 height 16
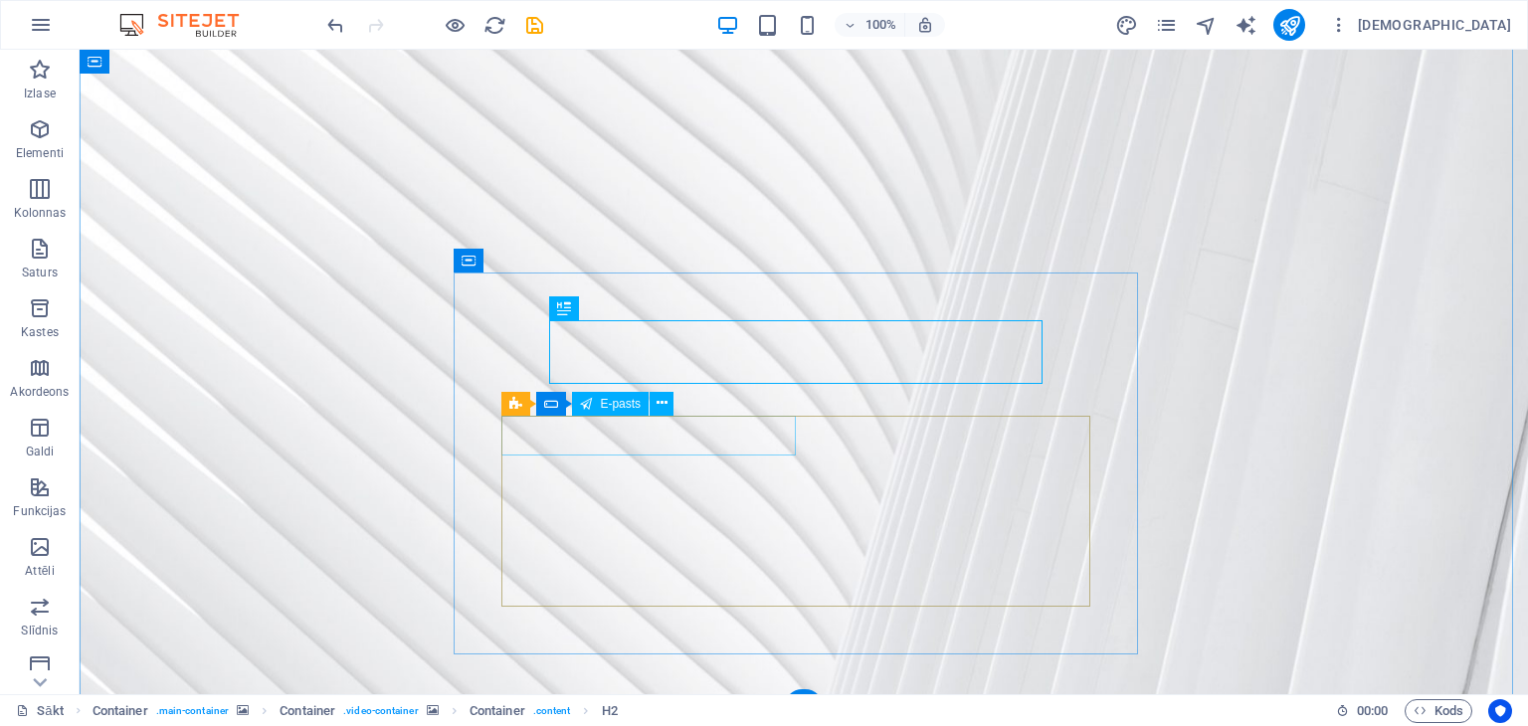
scroll to position [303, 0]
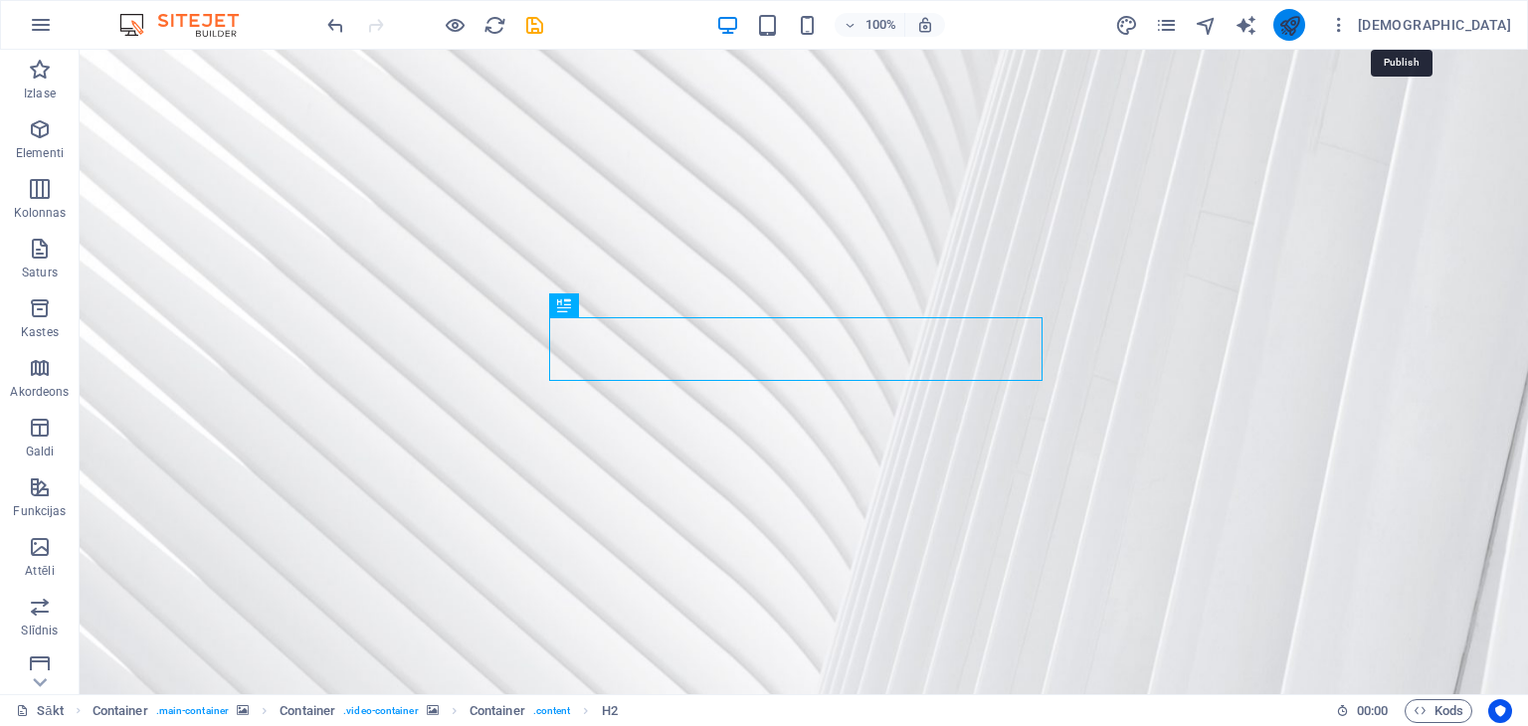
click at [1301, 19] on icon "publicēt" at bounding box center [1290, 25] width 23 height 23
checkbox input "false"
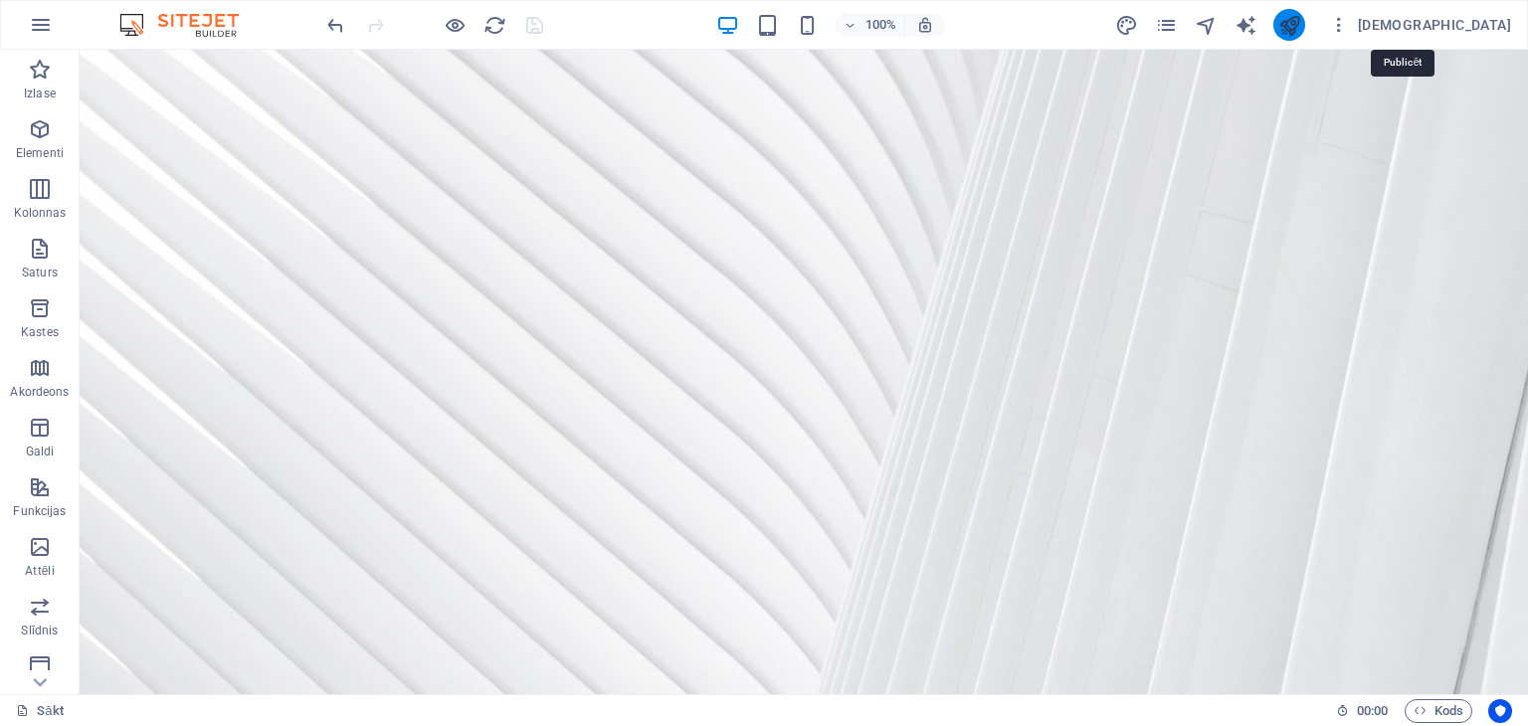
click at [1301, 19] on icon "publicēt" at bounding box center [1290, 25] width 23 height 23
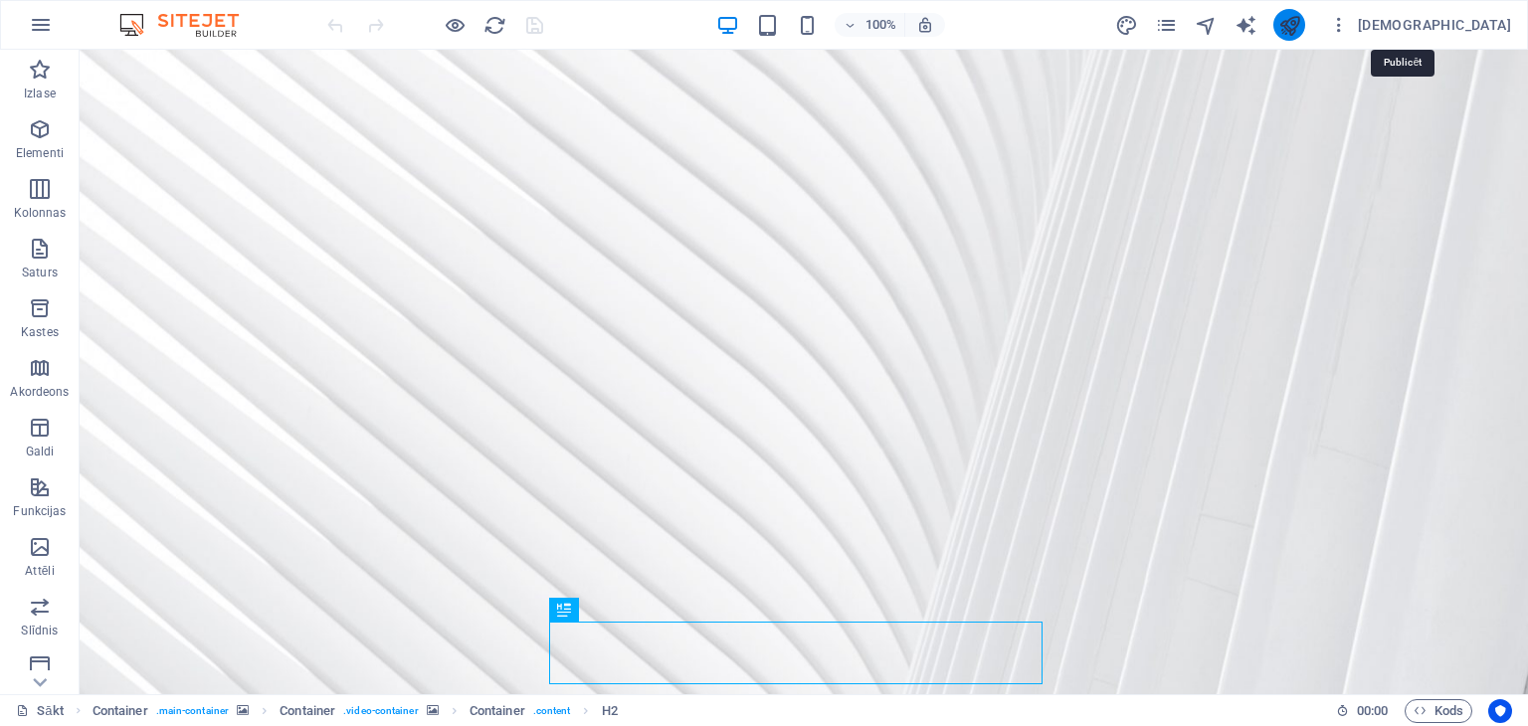
click at [1301, 28] on icon "publicēt" at bounding box center [1290, 25] width 23 height 23
